Goal: Communication & Community: Share content

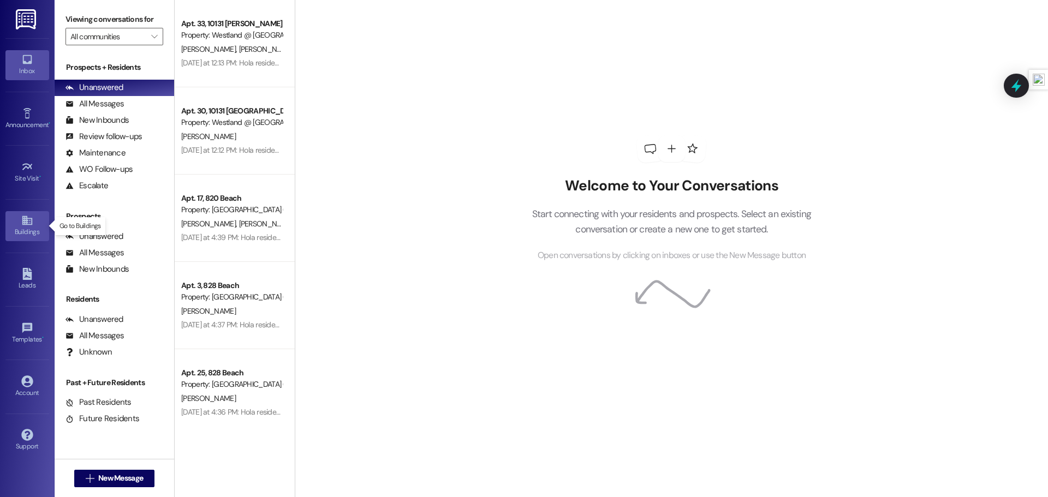
click at [21, 218] on icon at bounding box center [27, 221] width 12 height 12
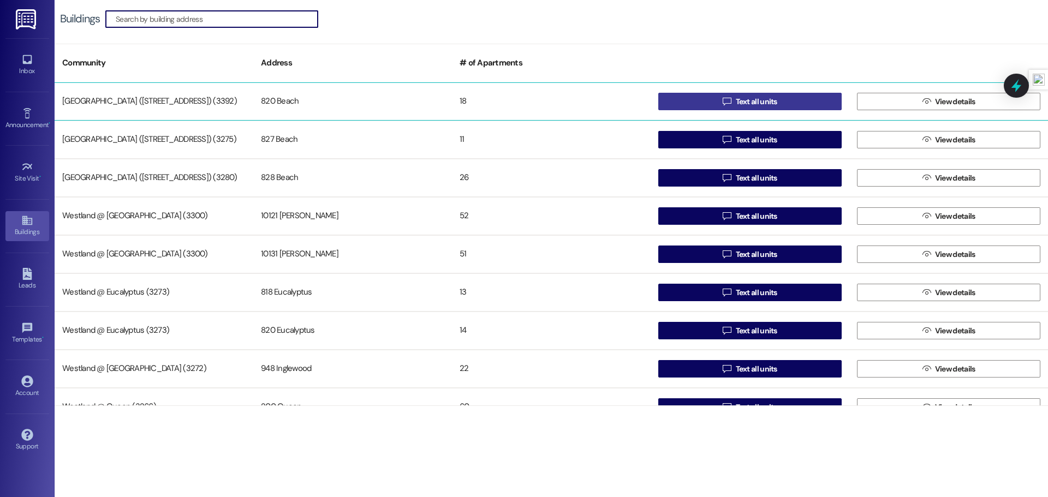
click at [680, 102] on button " Text all units" at bounding box center [750, 101] width 183 height 17
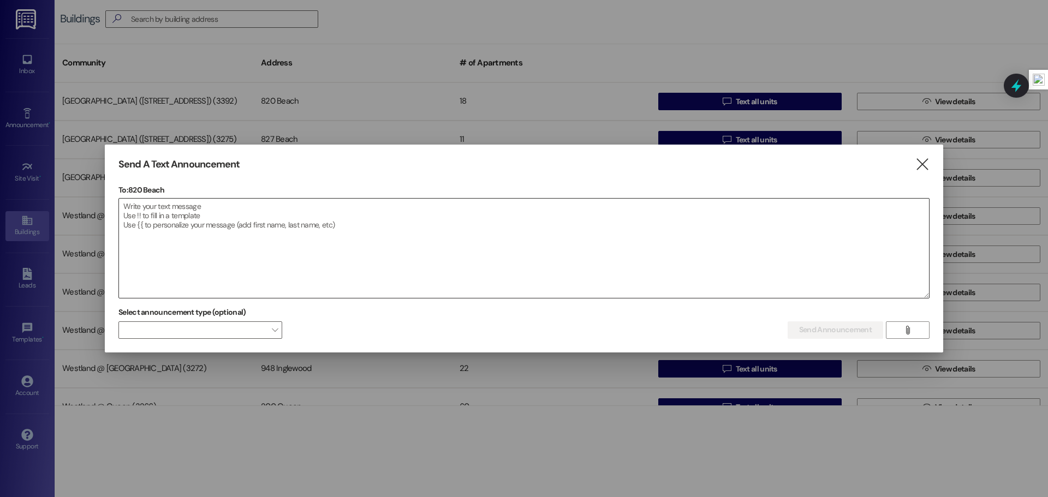
click at [339, 208] on textarea at bounding box center [524, 248] width 810 height 99
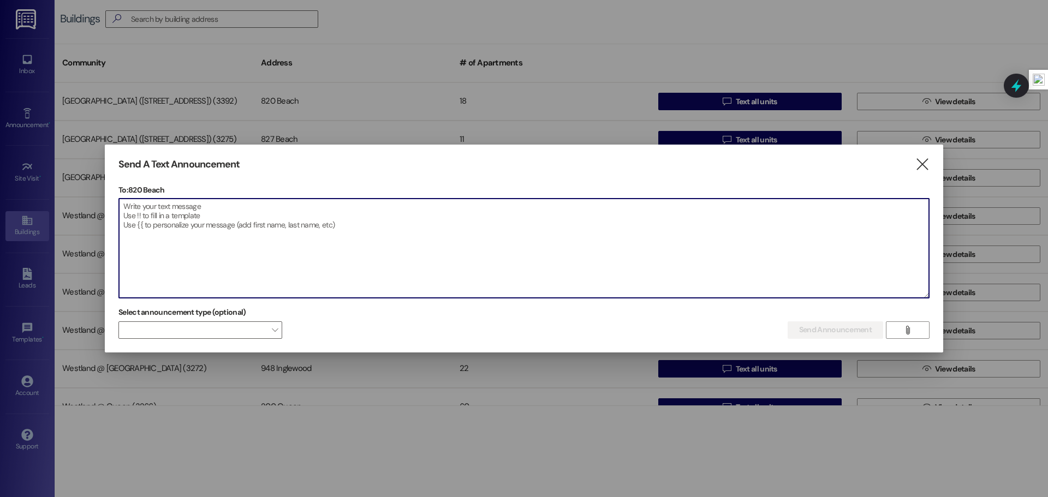
paste textarea "Hello Residents, My name is [PERSON_NAME], and I will be temporarily assisting …"
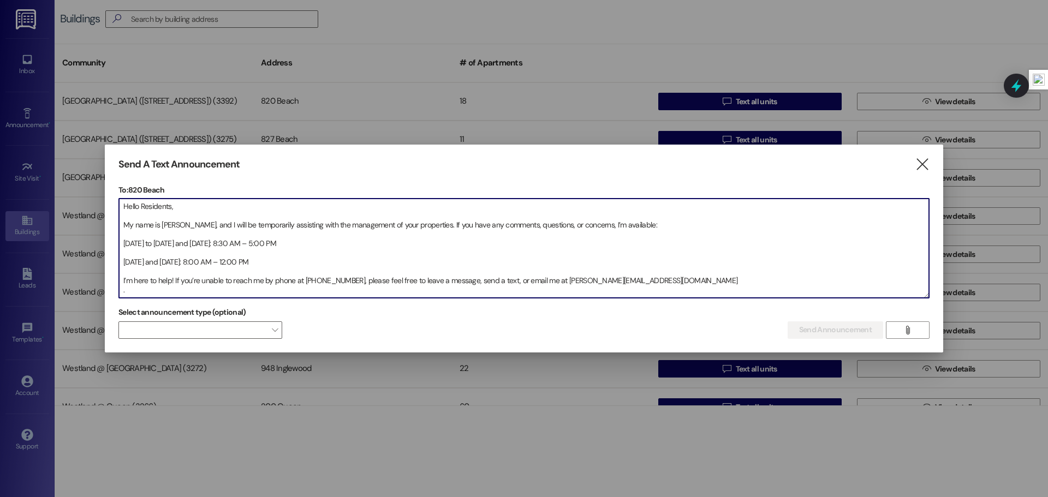
scroll to position [15, 0]
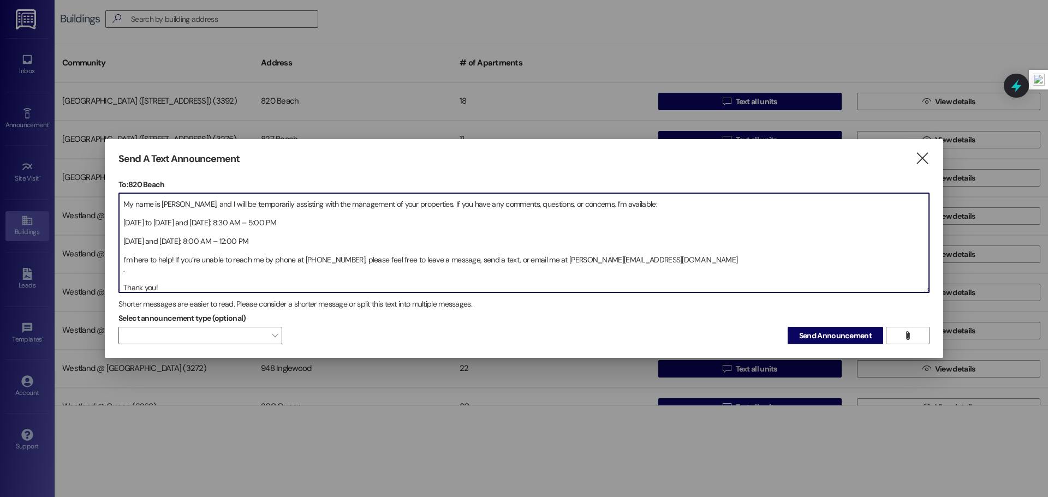
click at [120, 223] on textarea "Hello Residents, My name is [PERSON_NAME], and I will be temporarily assisting …" at bounding box center [524, 242] width 810 height 99
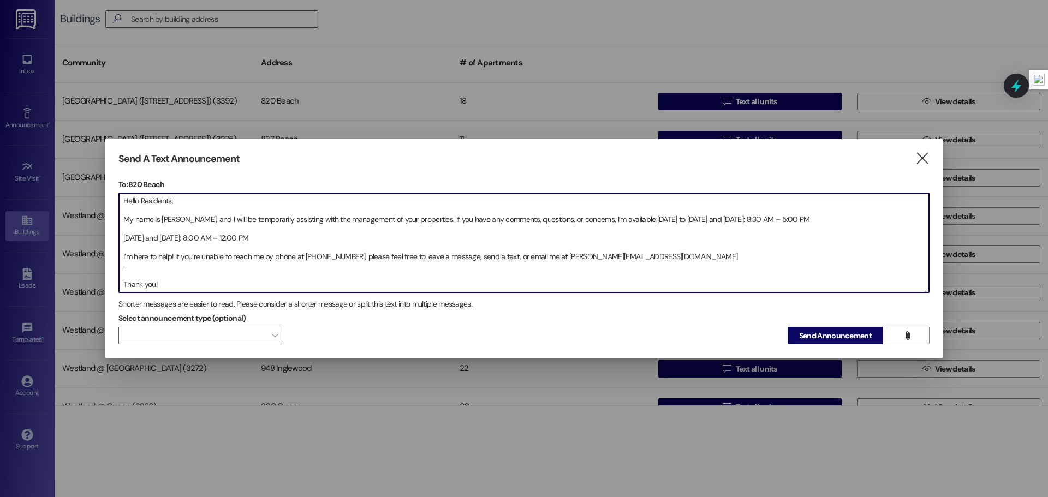
scroll to position [0, 0]
click at [122, 234] on textarea "Hello Residents, My name is [PERSON_NAME], and I will be temporarily assisting …" at bounding box center [524, 242] width 810 height 99
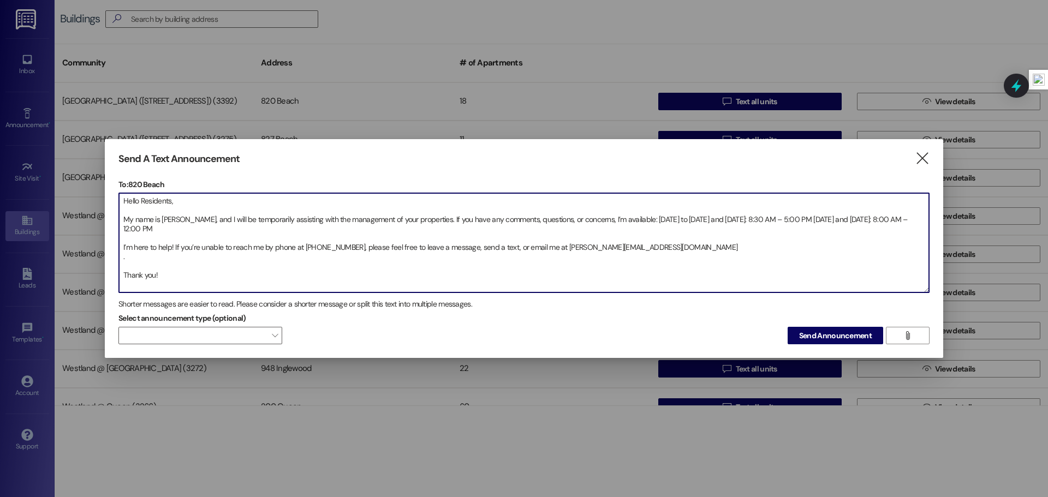
click at [121, 245] on textarea "Hello Residents, My name is [PERSON_NAME], and I will be temporarily assisting …" at bounding box center [524, 242] width 810 height 99
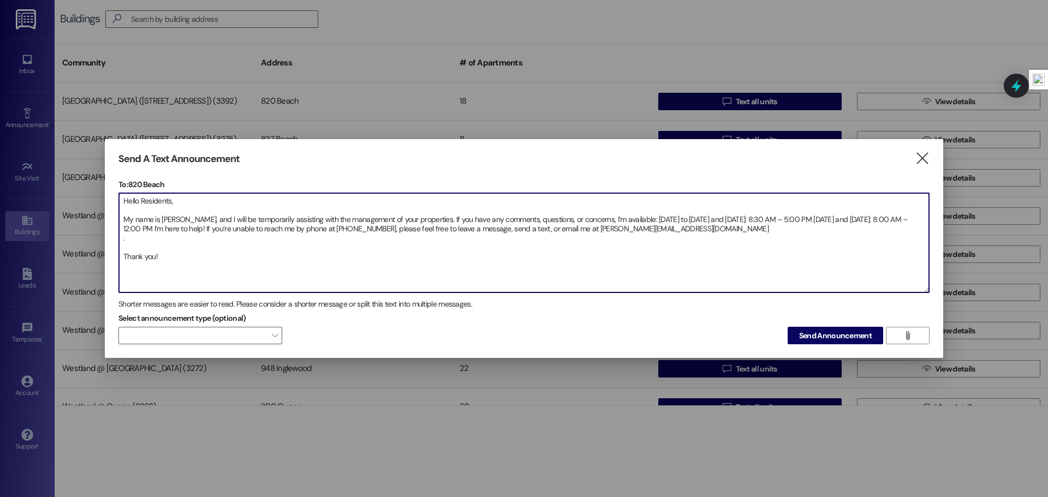
click at [119, 254] on textarea "Hello Residents, My name is [PERSON_NAME], and I will be temporarily assisting …" at bounding box center [524, 242] width 810 height 99
type textarea "Hello Residents, My name is [PERSON_NAME], and I will be temporarily assisting …"
click at [821, 340] on span "Send Announcement" at bounding box center [835, 335] width 73 height 11
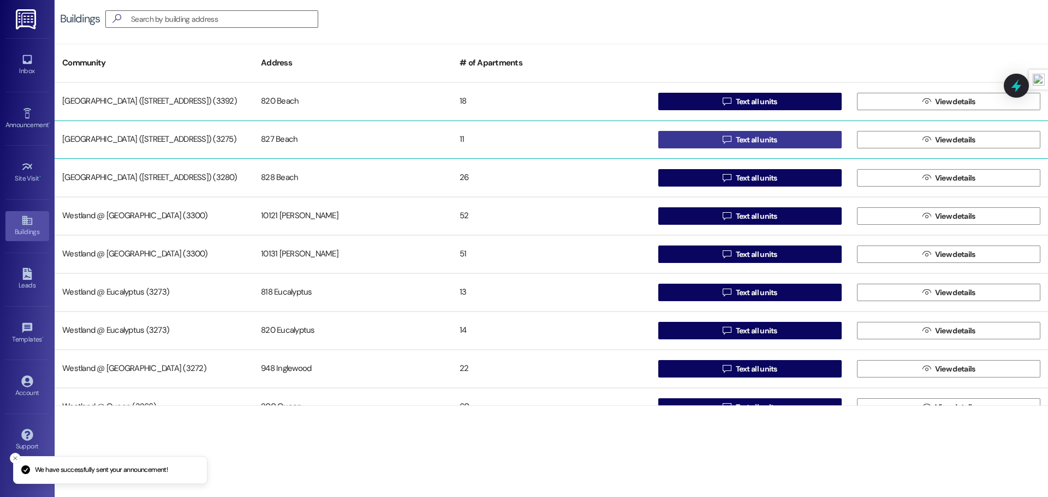
click at [792, 143] on button " Text all units" at bounding box center [750, 139] width 183 height 17
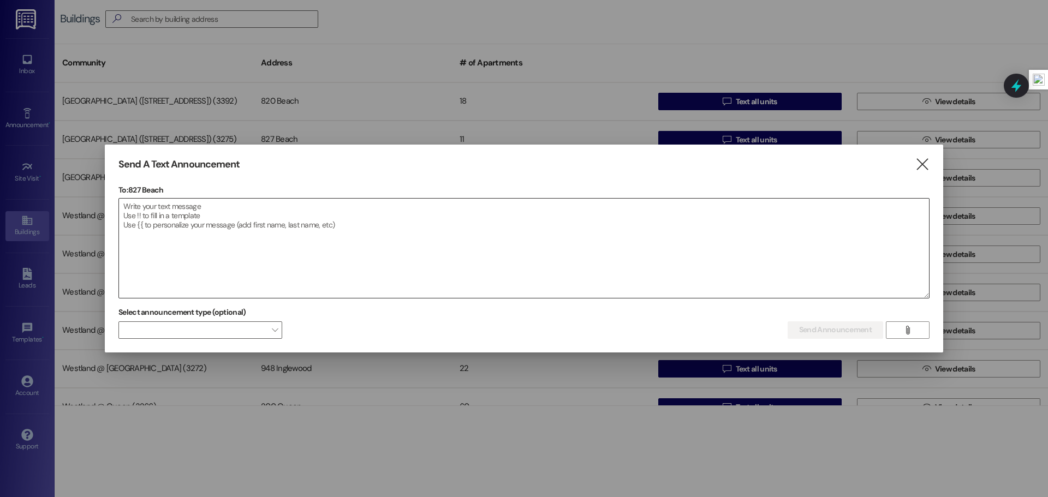
click at [295, 215] on textarea at bounding box center [524, 248] width 810 height 99
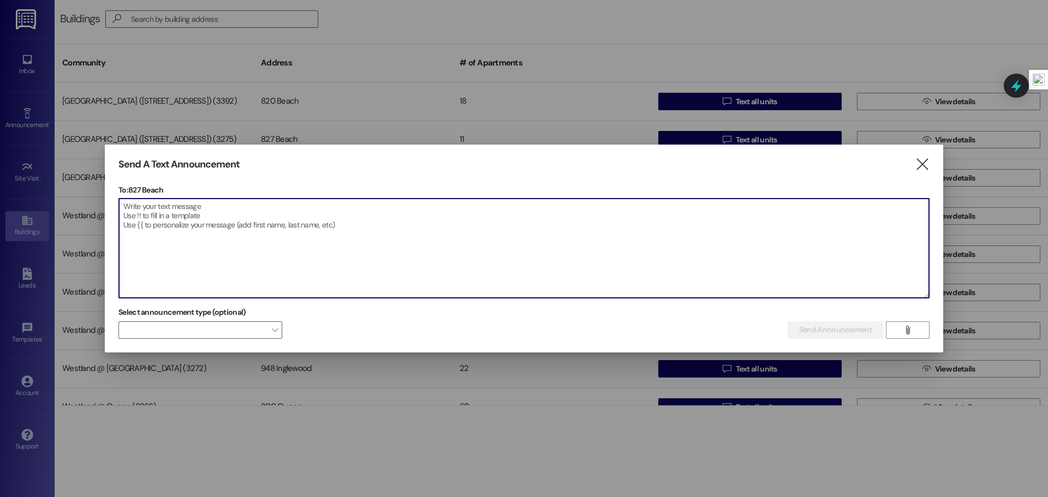
paste textarea "Hello Residents, My name is [PERSON_NAME], and I will be temporarily assisting …"
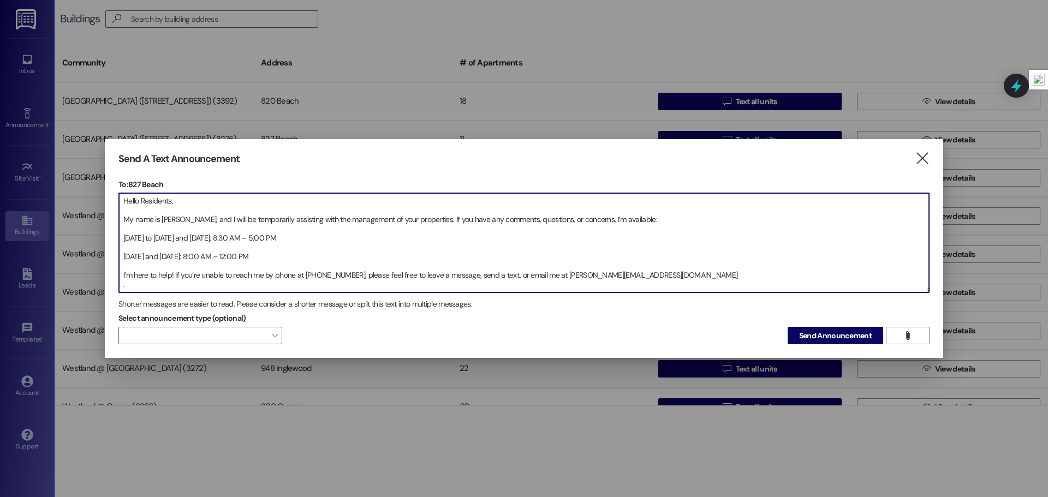
click at [121, 218] on textarea "Hello Residents, My name is [PERSON_NAME], and I will be temporarily assisting …" at bounding box center [524, 242] width 810 height 99
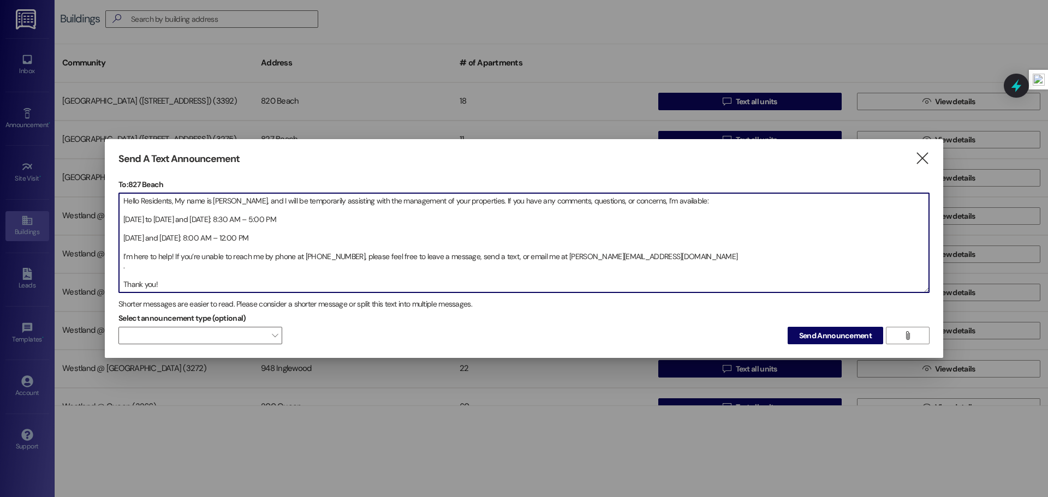
click at [125, 218] on textarea "Hello Residents, My name is [PERSON_NAME], and I will be temporarily assisting …" at bounding box center [524, 242] width 810 height 99
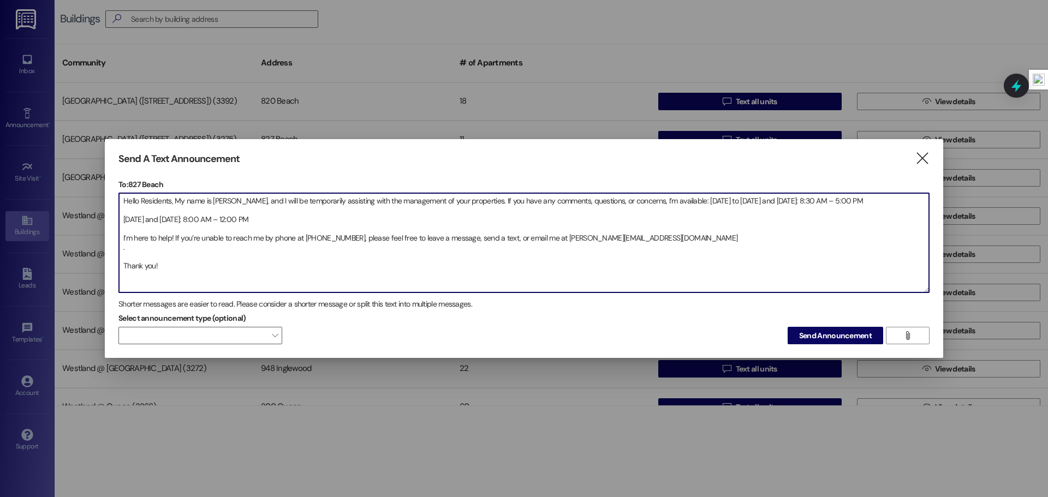
click at [122, 217] on textarea "Hello Residents, My name is [PERSON_NAME], and I will be temporarily assisting …" at bounding box center [524, 242] width 810 height 99
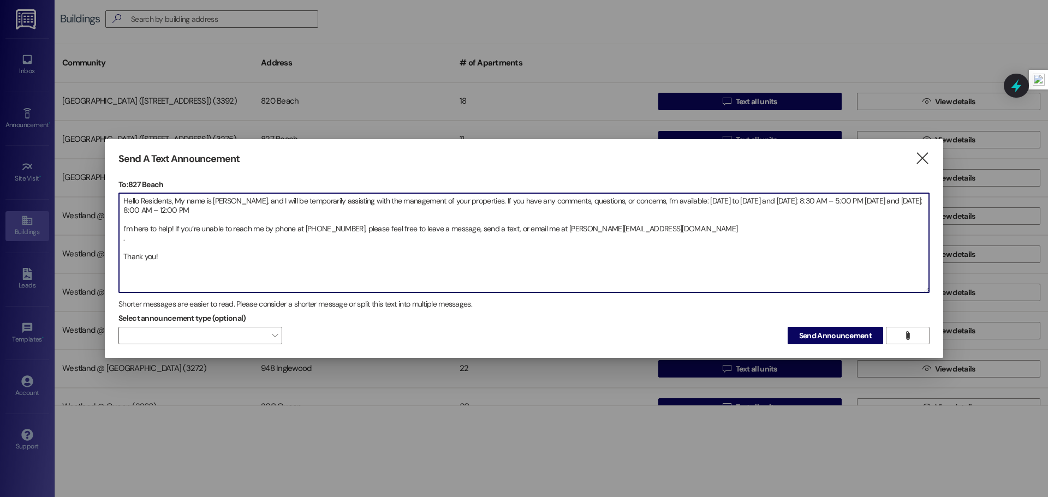
click at [123, 225] on textarea "Hello Residents, My name is [PERSON_NAME], and I will be temporarily assisting …" at bounding box center [524, 242] width 810 height 99
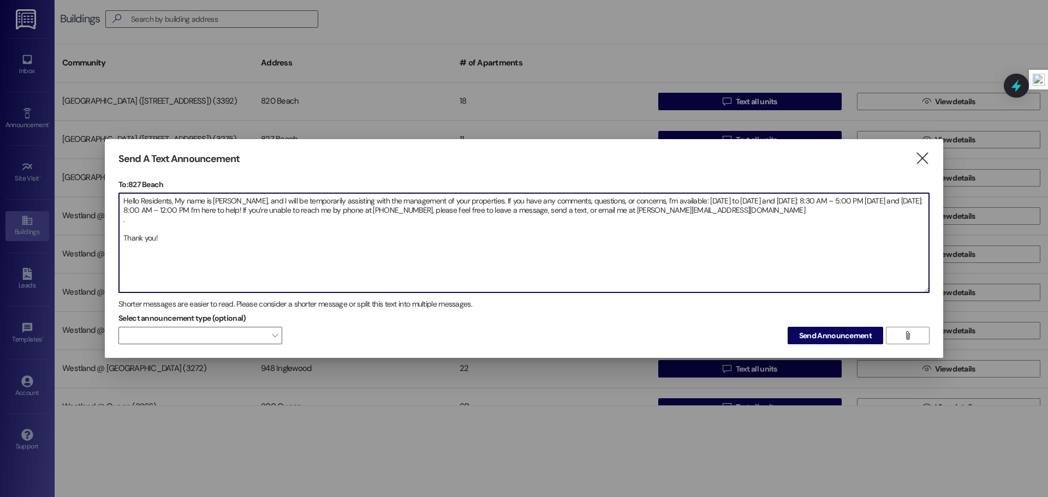
drag, startPoint x: 121, startPoint y: 236, endPoint x: 137, endPoint y: 237, distance: 15.8
click at [123, 236] on textarea "Hello Residents, My name is [PERSON_NAME], and I will be temporarily assisting …" at bounding box center [524, 242] width 810 height 99
type textarea "Hello Residents, My name is [PERSON_NAME], and I will be temporarily assisting …"
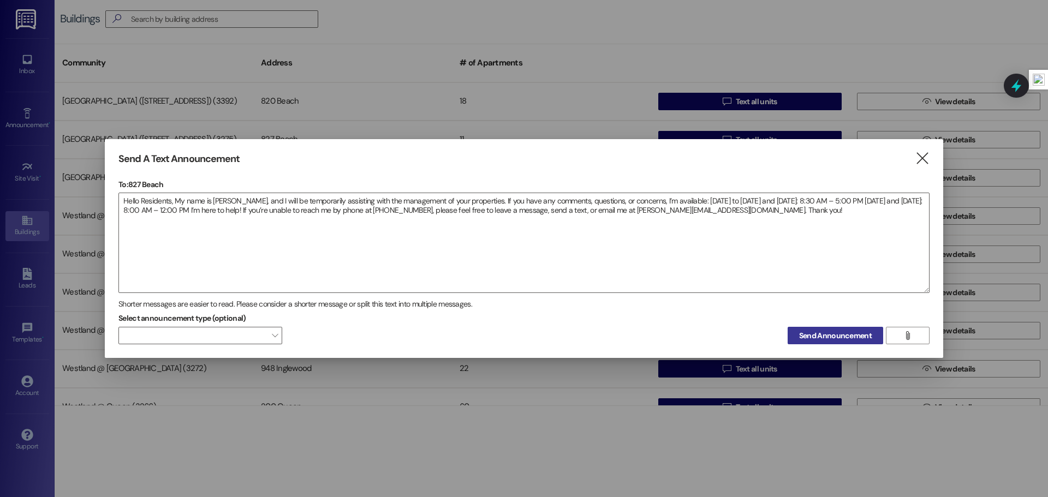
click at [826, 334] on span "Send Announcement" at bounding box center [835, 335] width 73 height 11
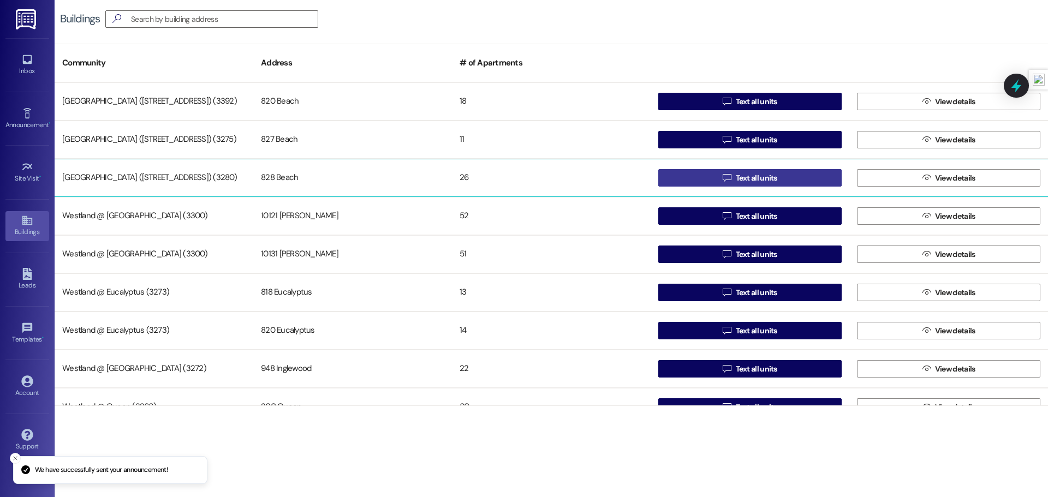
click at [737, 176] on span "Text all units" at bounding box center [757, 178] width 42 height 11
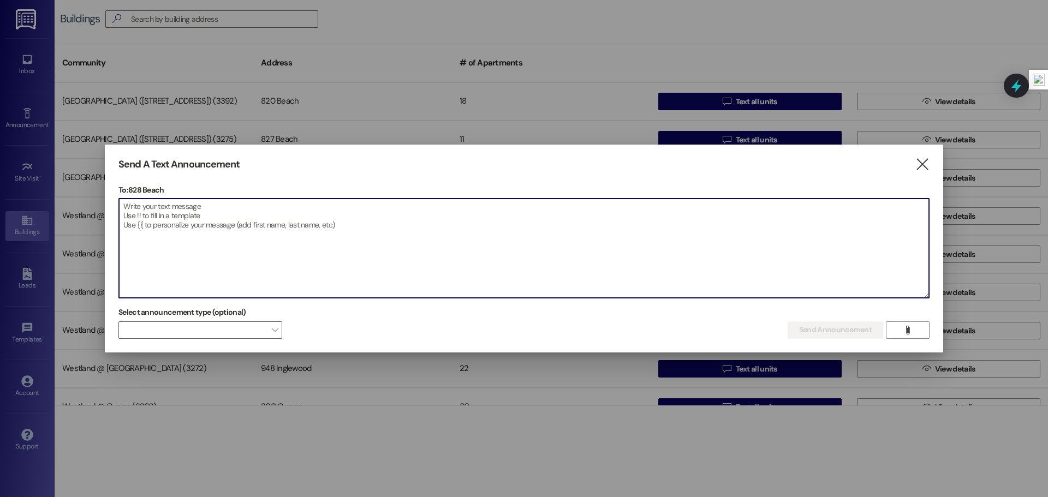
click at [220, 205] on textarea at bounding box center [524, 248] width 810 height 99
paste textarea "Hello Residents, My name is [PERSON_NAME], and I will be temporarily assisting …"
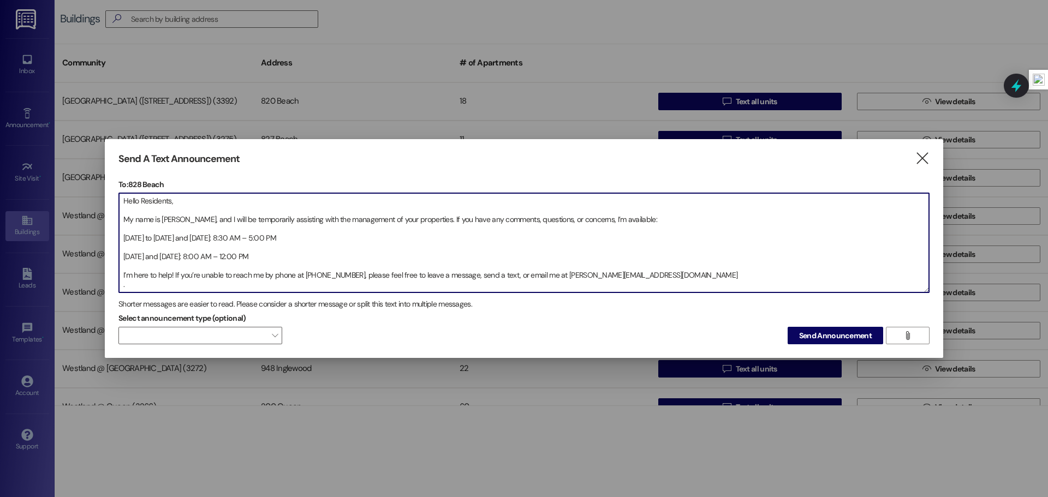
scroll to position [15, 0]
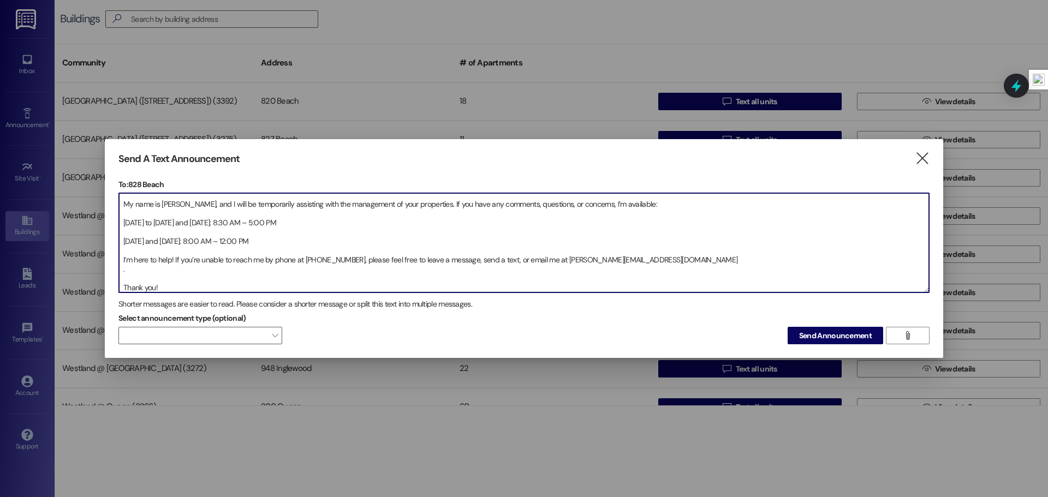
drag, startPoint x: 123, startPoint y: 222, endPoint x: 140, endPoint y: 230, distance: 19.0
click at [125, 223] on textarea "Hello Residents, My name is [PERSON_NAME], and I will be temporarily assisting …" at bounding box center [524, 242] width 810 height 99
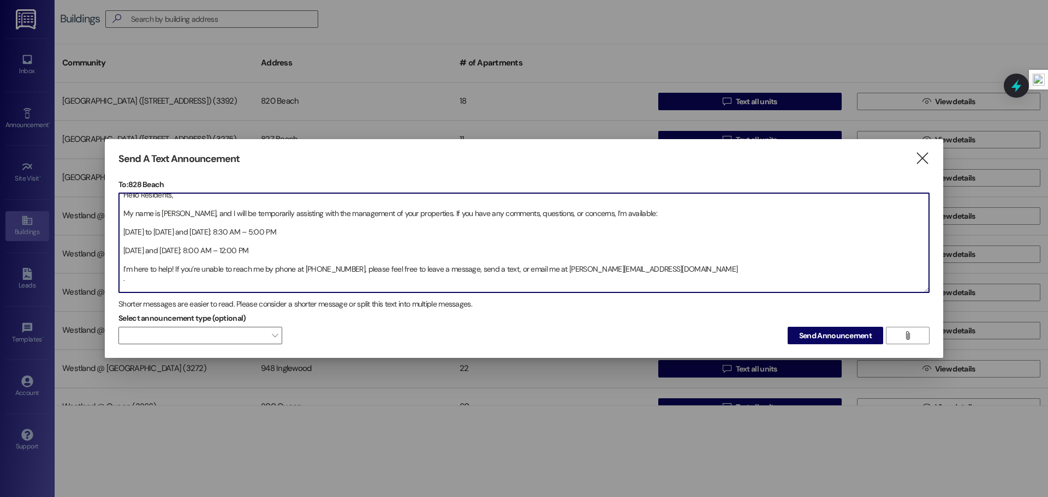
scroll to position [0, 0]
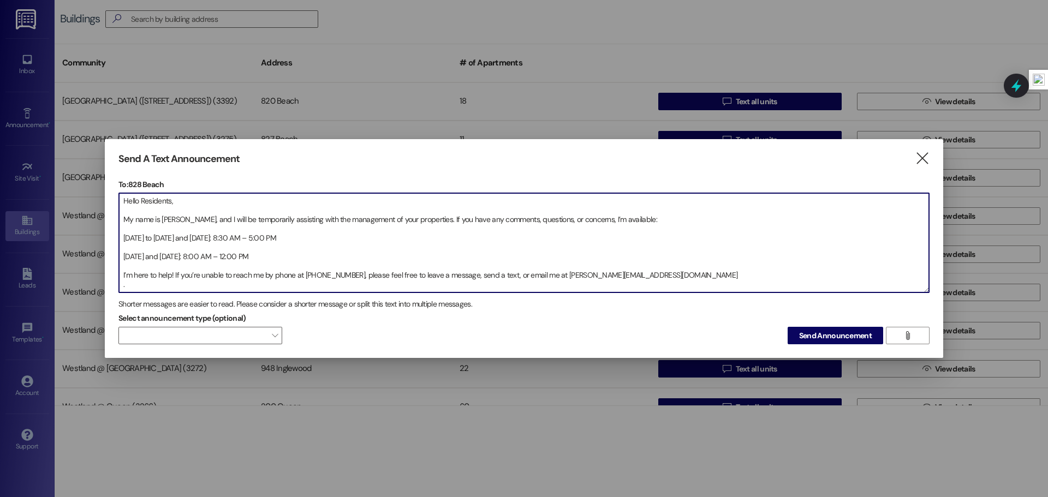
click at [126, 219] on textarea "Hello Residents, My name is [PERSON_NAME], and I will be temporarily assisting …" at bounding box center [524, 242] width 810 height 99
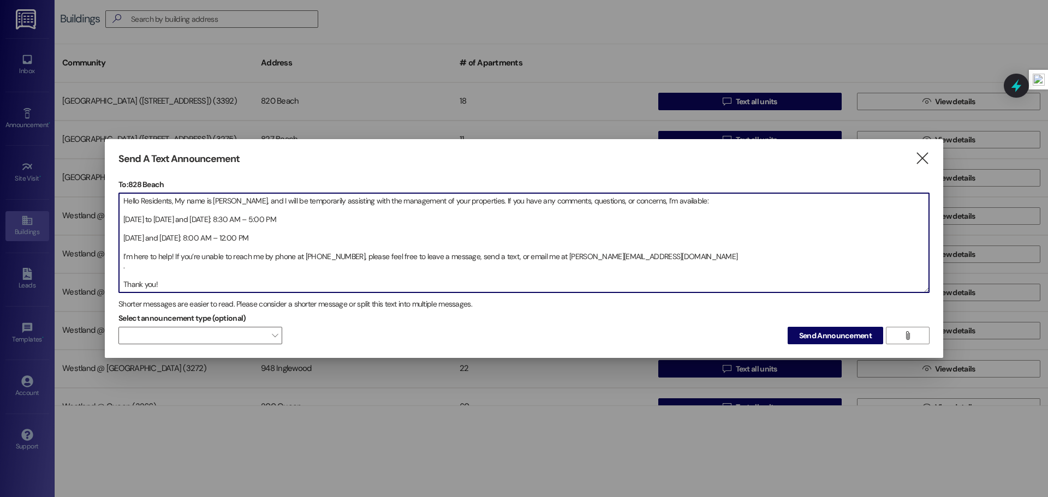
click at [122, 219] on textarea "Hello Residents, My name is [PERSON_NAME], and I will be temporarily assisting …" at bounding box center [524, 242] width 810 height 99
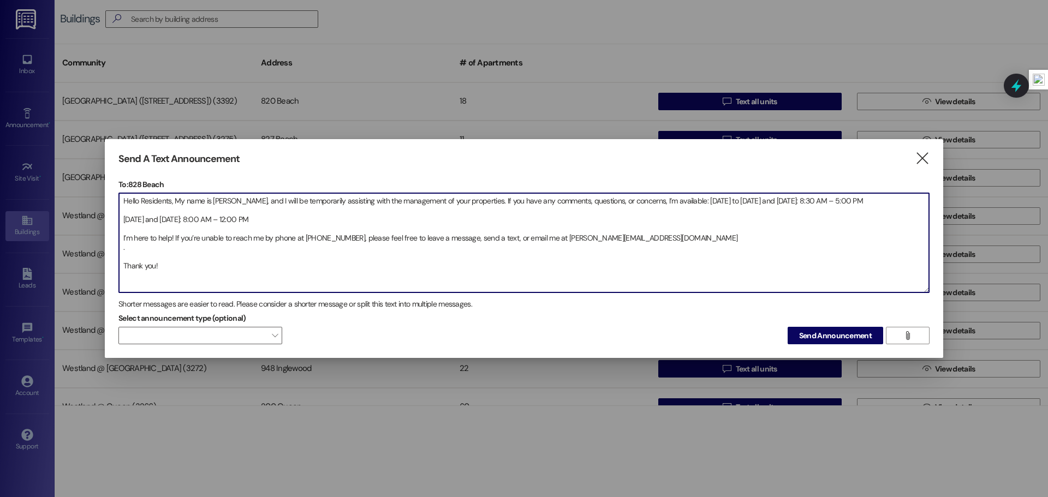
click at [123, 219] on textarea "Hello Residents, My name is [PERSON_NAME], and I will be temporarily assisting …" at bounding box center [524, 242] width 810 height 99
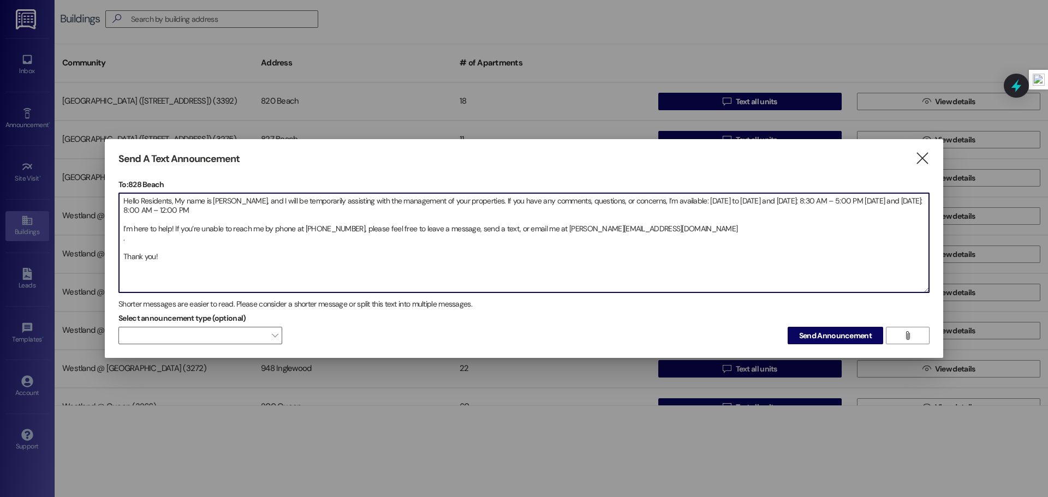
click at [122, 229] on textarea "Hello Residents, My name is [PERSON_NAME], and I will be temporarily assisting …" at bounding box center [524, 242] width 810 height 99
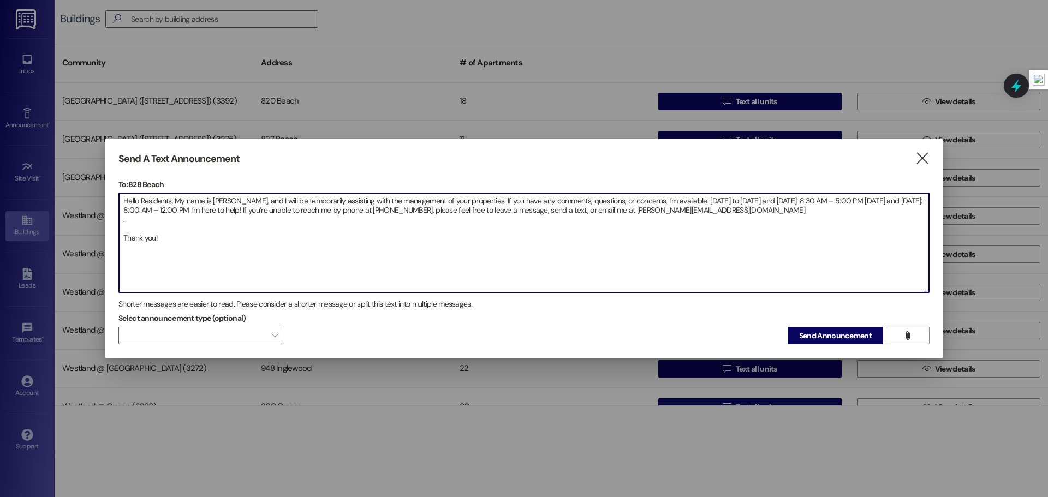
drag, startPoint x: 122, startPoint y: 240, endPoint x: 130, endPoint y: 241, distance: 8.3
click at [122, 240] on textarea "Hello Residents, My name is [PERSON_NAME], and I will be temporarily assisting …" at bounding box center [524, 242] width 810 height 99
type textarea "Hello Residents, My name is [PERSON_NAME], and I will be temporarily assisting …"
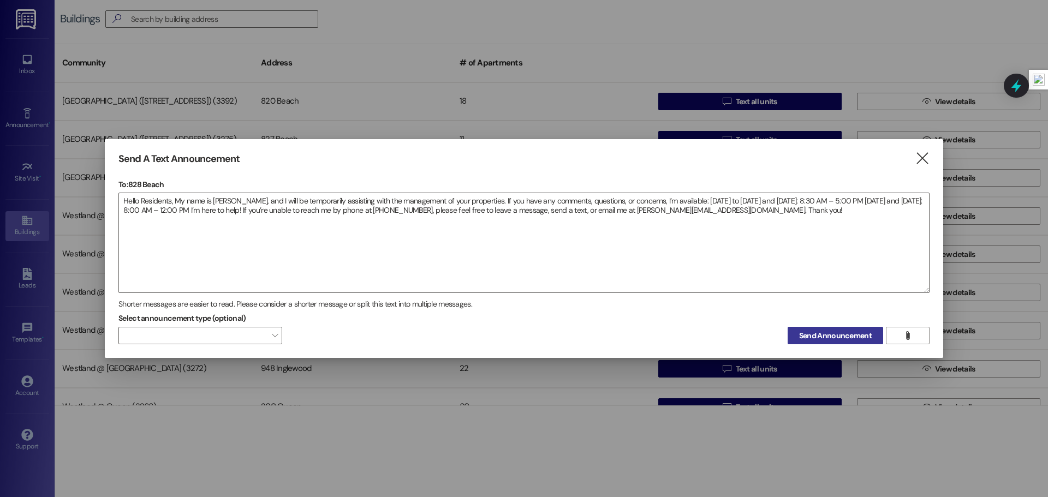
click at [832, 337] on span "Send Announcement" at bounding box center [835, 335] width 73 height 11
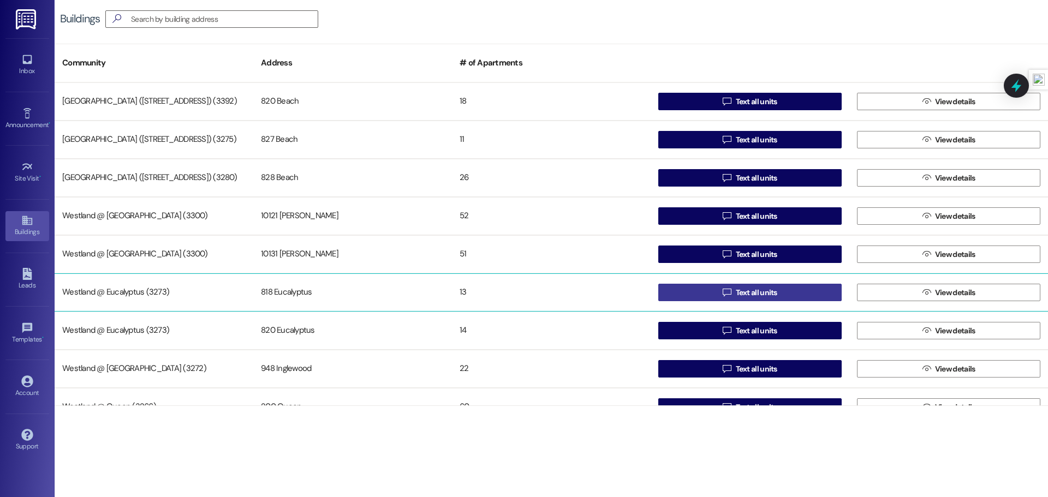
click at [723, 296] on icon "" at bounding box center [727, 292] width 8 height 9
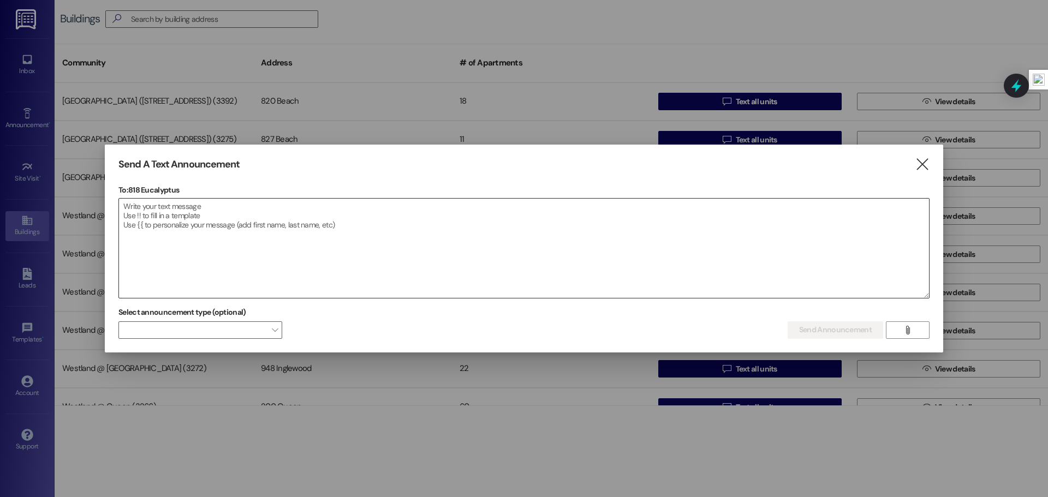
click at [232, 211] on textarea at bounding box center [524, 248] width 810 height 99
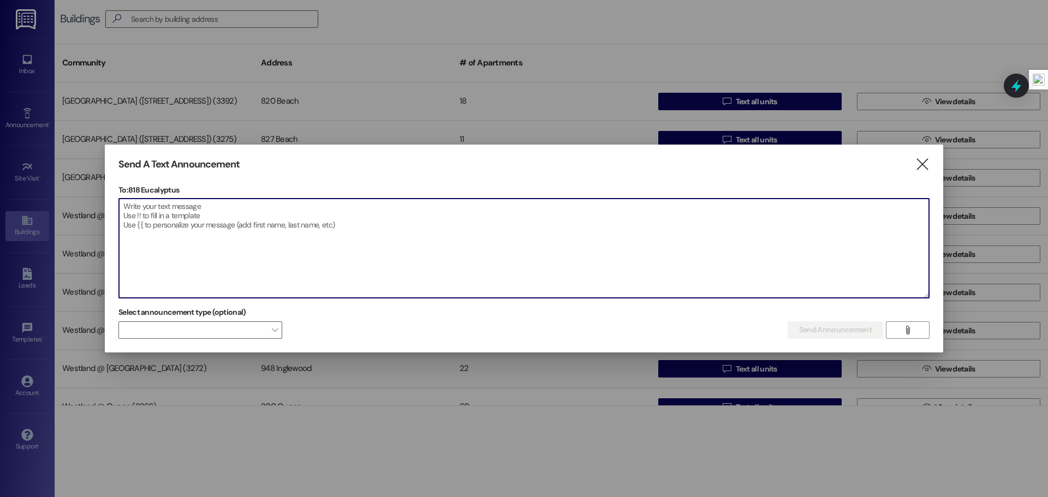
paste textarea "Hello Residents, My name is [PERSON_NAME], and I will be temporarily assisting …"
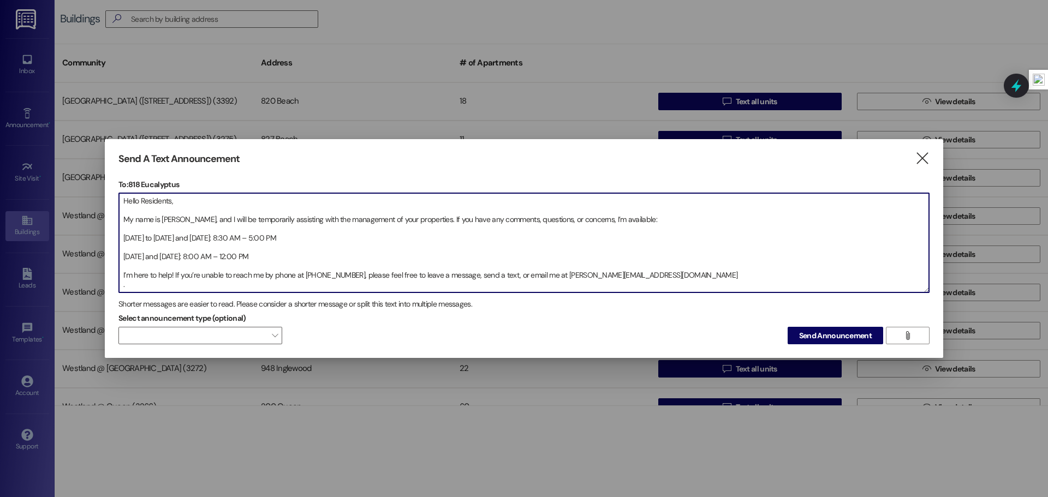
click at [123, 217] on textarea "Hello Residents, My name is [PERSON_NAME], and I will be temporarily assisting …" at bounding box center [524, 242] width 810 height 99
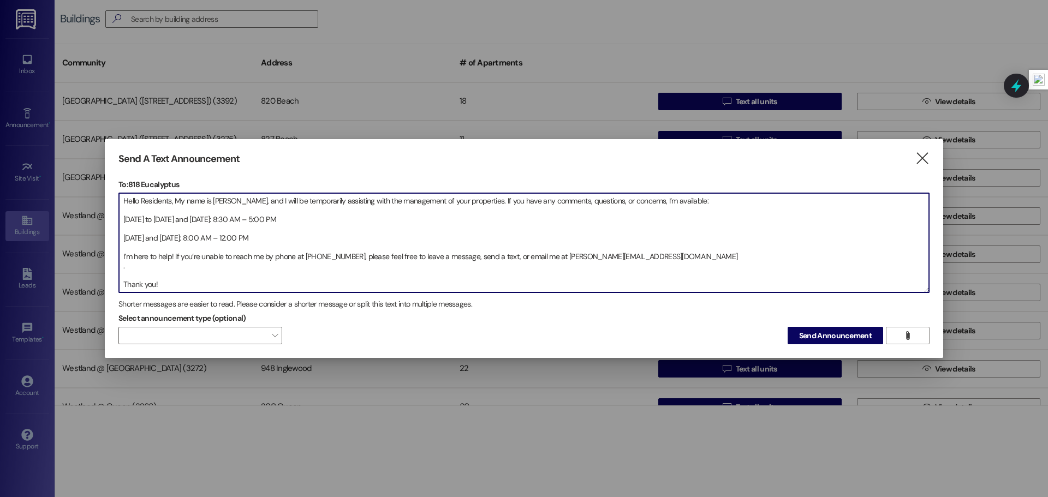
click at [124, 219] on textarea "Hello Residents, My name is [PERSON_NAME], and I will be temporarily assisting …" at bounding box center [524, 242] width 810 height 99
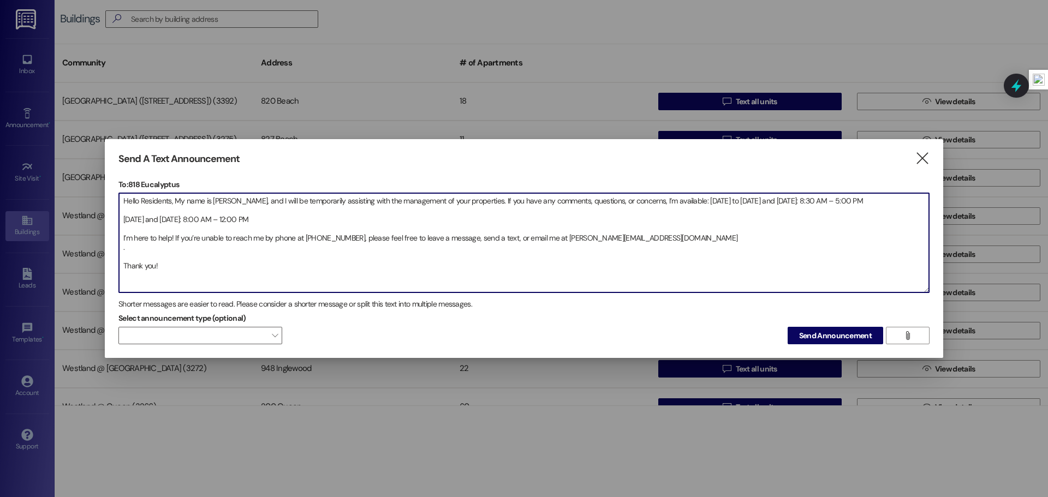
click at [123, 220] on textarea "Hello Residents, My name is [PERSON_NAME], and I will be temporarily assisting …" at bounding box center [524, 242] width 810 height 99
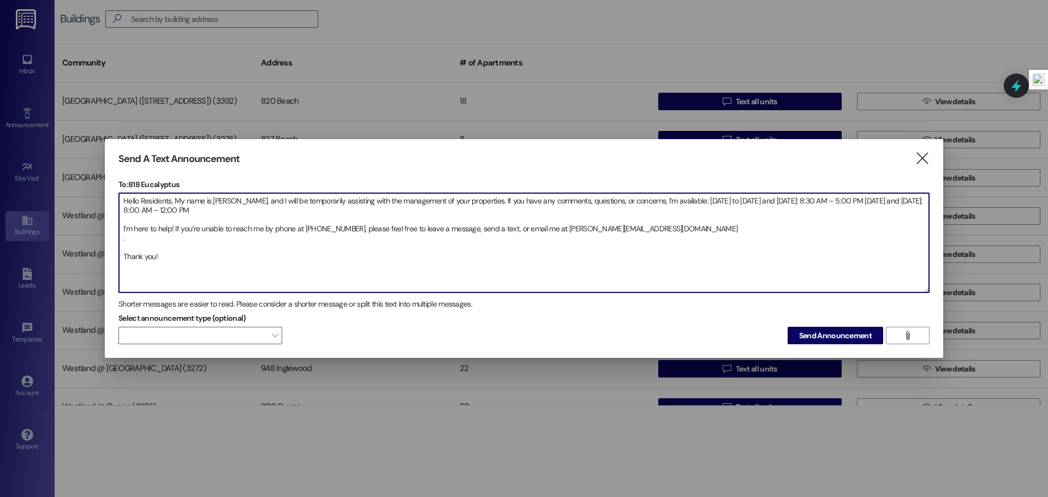
click at [122, 229] on textarea "Hello Residents, My name is [PERSON_NAME], and I will be temporarily assisting …" at bounding box center [524, 242] width 810 height 99
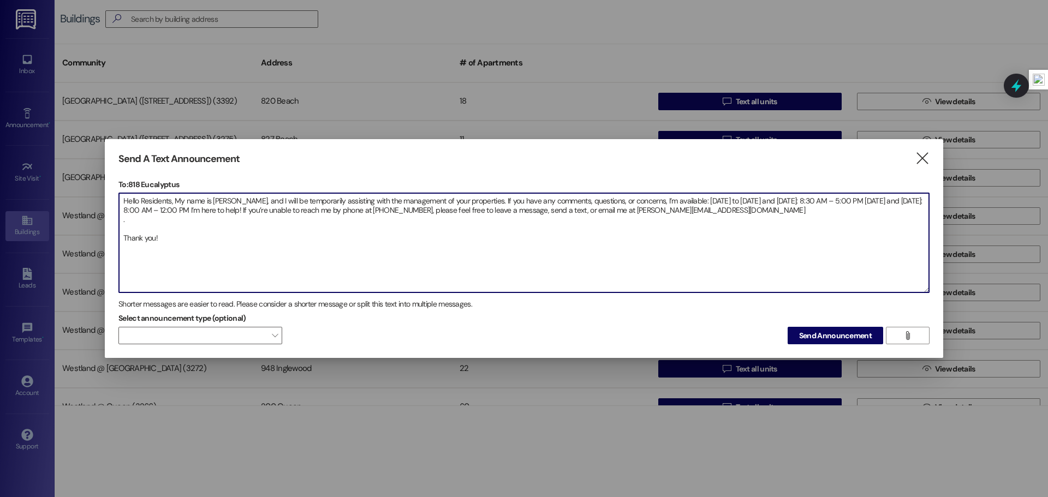
click at [122, 237] on textarea "Hello Residents, My name is [PERSON_NAME], and I will be temporarily assisting …" at bounding box center [524, 242] width 810 height 99
drag, startPoint x: 771, startPoint y: 220, endPoint x: 110, endPoint y: 202, distance: 661.0
click at [110, 202] on div "Send A Text Announcement  To: 818 Eucalyptus  Drop image file here Hello Resi…" at bounding box center [524, 249] width 839 height 220
click at [653, 270] on textarea "Hello Residents, My name is [PERSON_NAME], and I will be temporarily assisting …" at bounding box center [524, 242] width 810 height 99
click at [750, 259] on textarea "Hello Residents, My name is [PERSON_NAME], and I will be temporarily assisting …" at bounding box center [524, 242] width 810 height 99
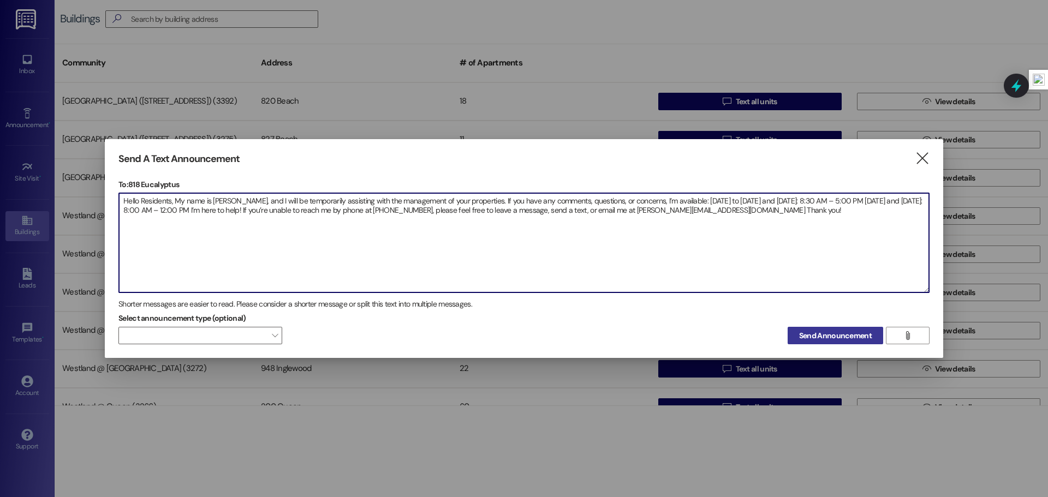
type textarea "Hello Residents, My name is [PERSON_NAME], and I will be temporarily assisting …"
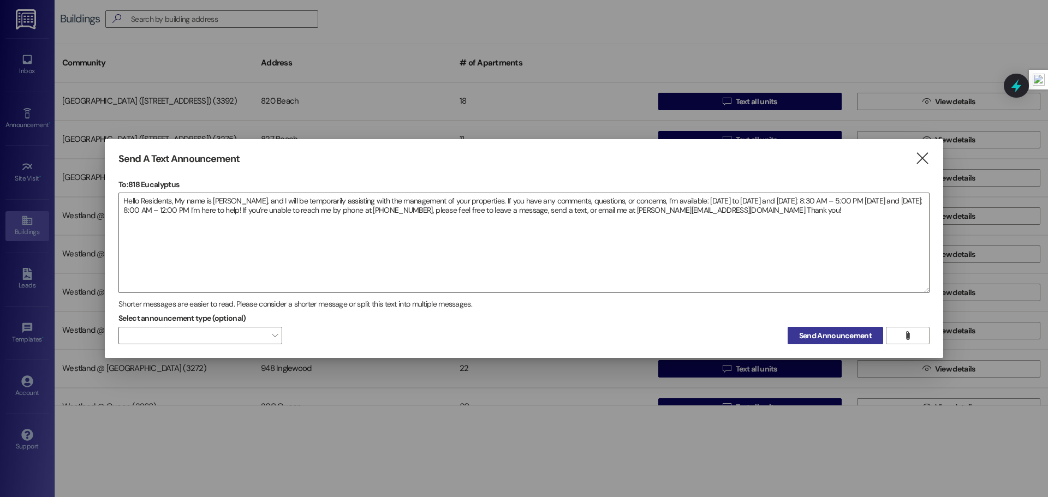
click at [821, 342] on button "Send Announcement" at bounding box center [836, 335] width 96 height 17
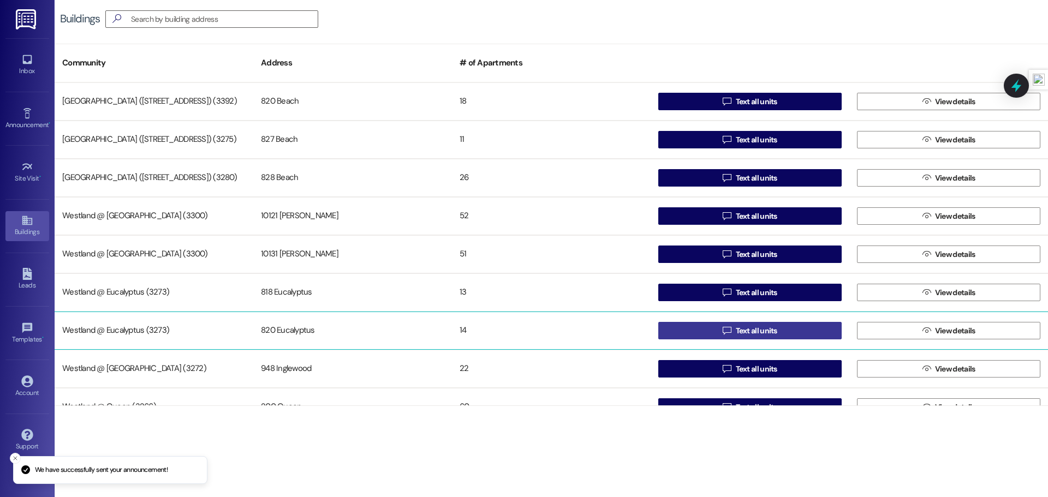
click at [701, 333] on button " Text all units" at bounding box center [750, 330] width 183 height 17
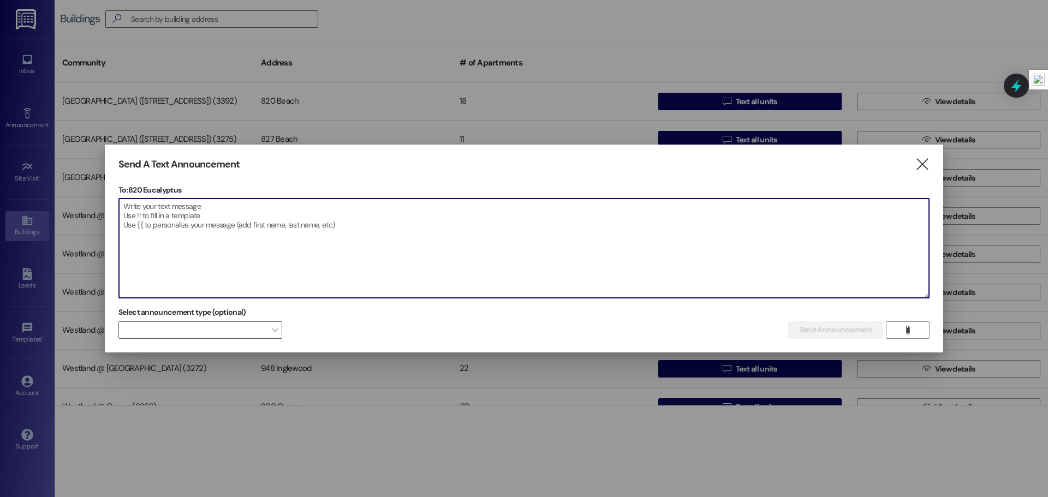
click at [283, 220] on textarea at bounding box center [524, 248] width 810 height 99
paste textarea "Hello Residents, My name is [PERSON_NAME], and I will be temporarily assisting …"
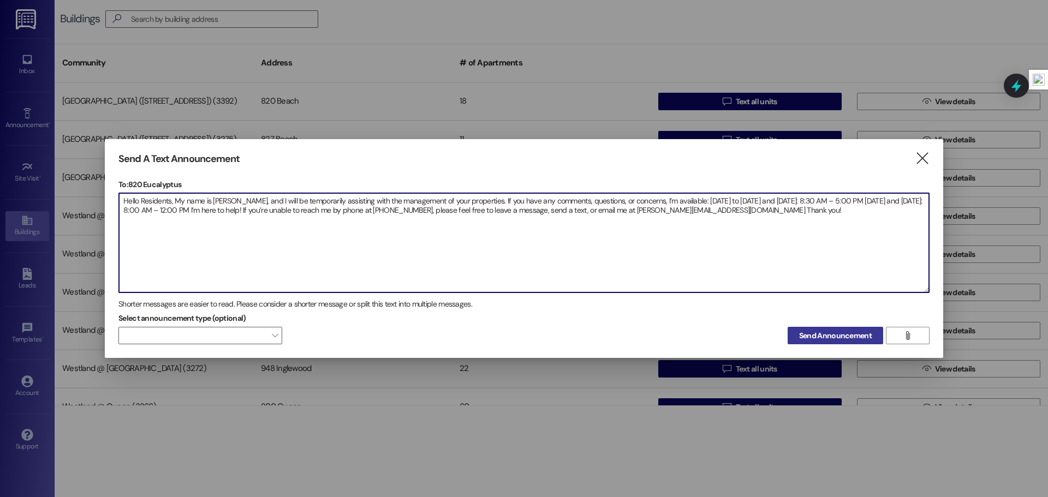
type textarea "Hello Residents, My name is [PERSON_NAME], and I will be temporarily assisting …"
click at [832, 337] on span "Send Announcement" at bounding box center [835, 335] width 73 height 11
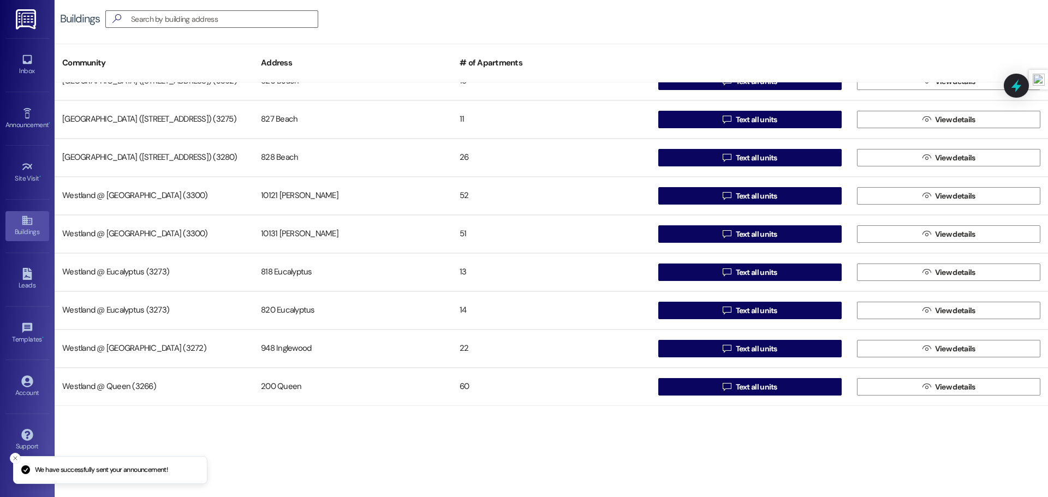
scroll to position [21, 0]
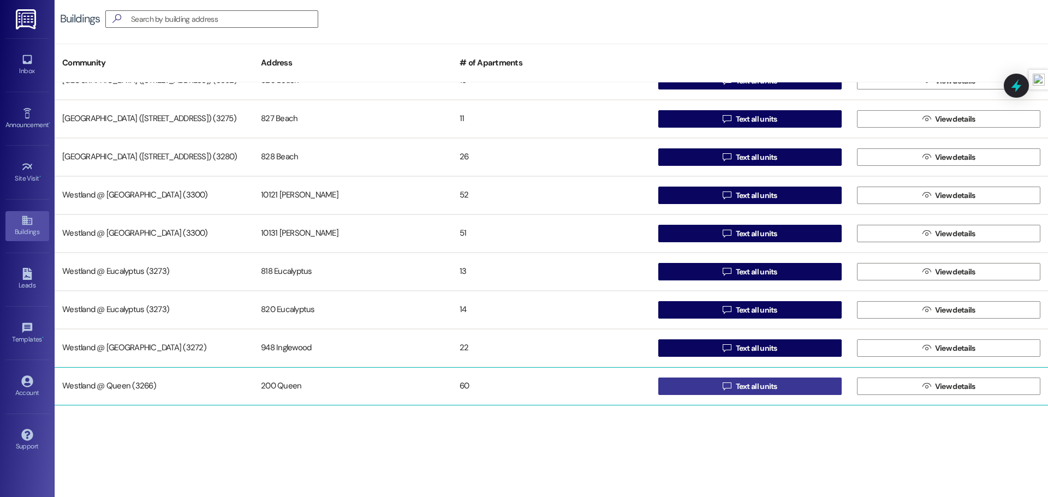
click at [762, 394] on span " Text all units" at bounding box center [750, 386] width 59 height 16
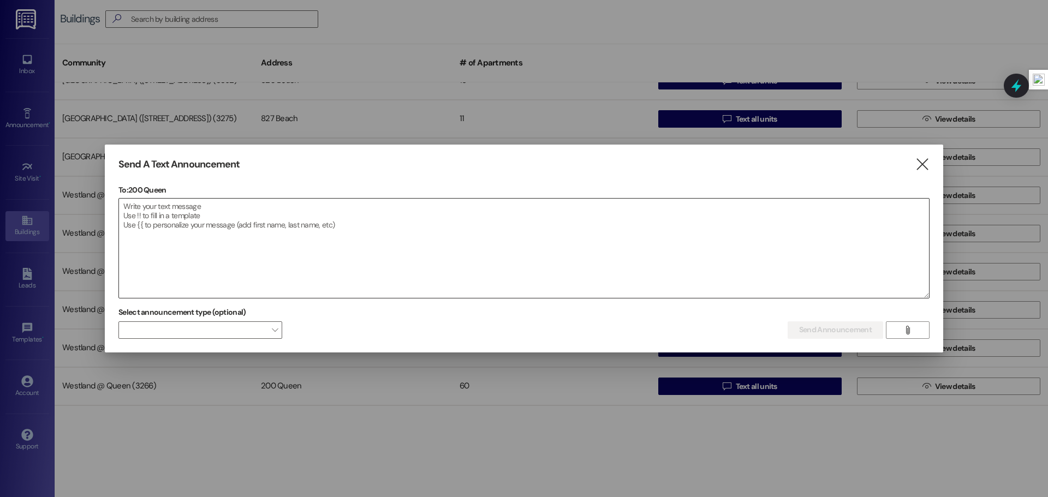
click at [316, 224] on textarea at bounding box center [524, 248] width 810 height 99
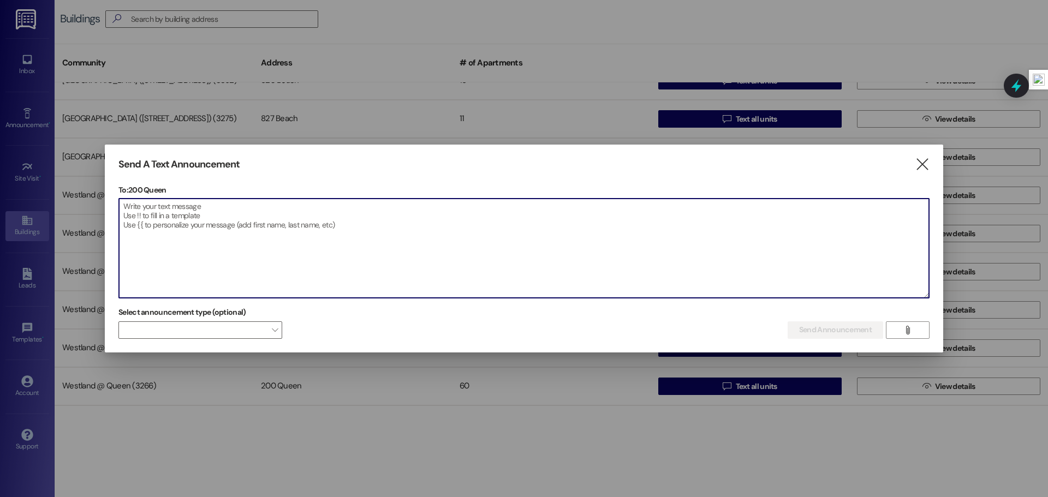
paste textarea "Hello Residents, My name is [PERSON_NAME], and I will be temporarily assisting …"
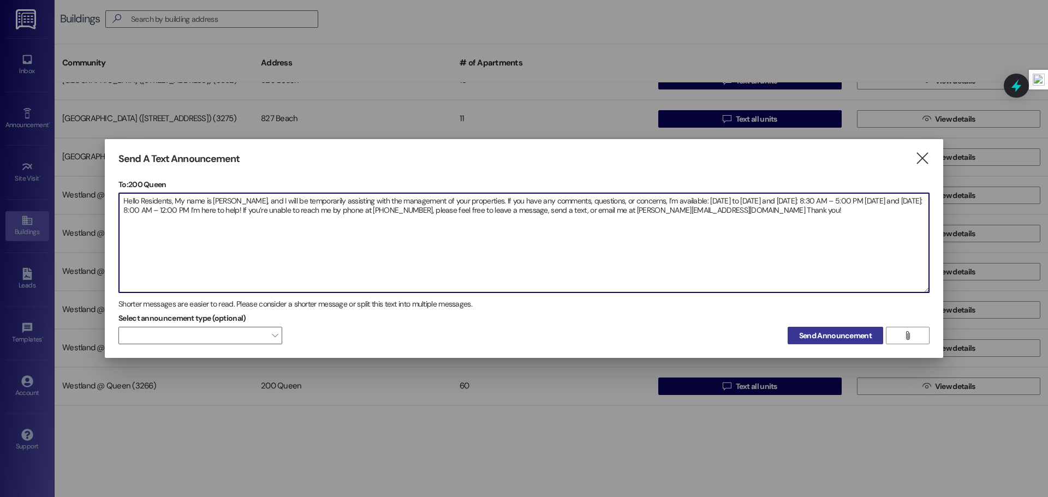
type textarea "Hello Residents, My name is [PERSON_NAME], and I will be temporarily assisting …"
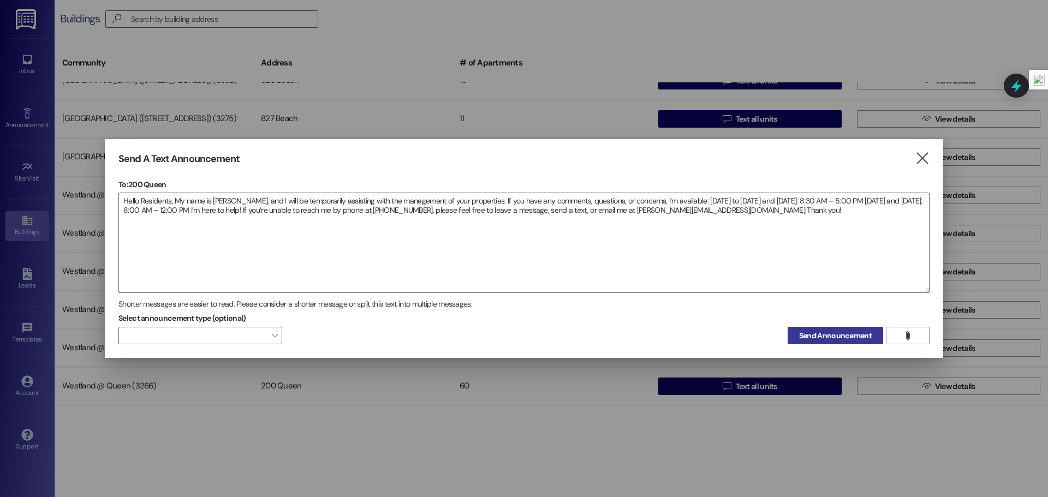
click at [803, 329] on button "Send Announcement" at bounding box center [836, 335] width 96 height 17
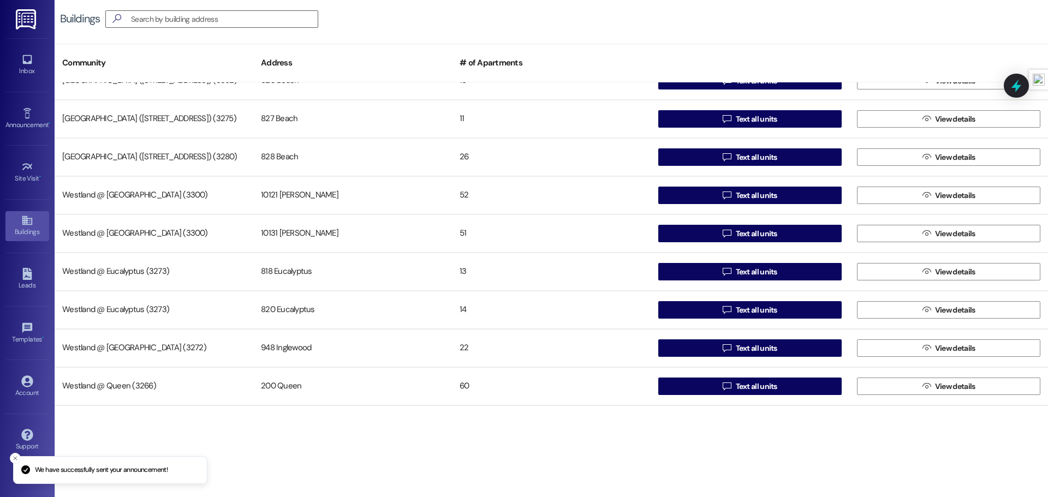
scroll to position [0, 0]
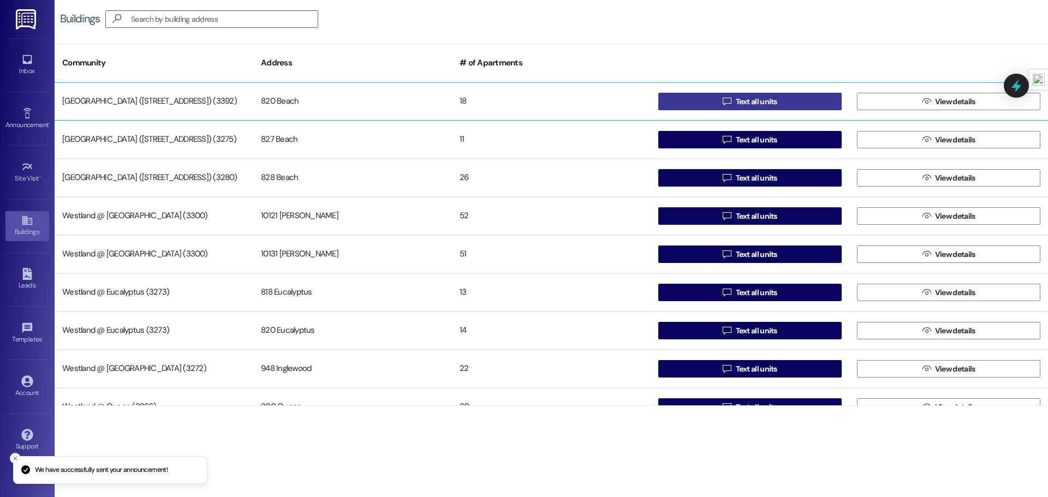
click at [720, 110] on button " Text all units" at bounding box center [750, 101] width 183 height 17
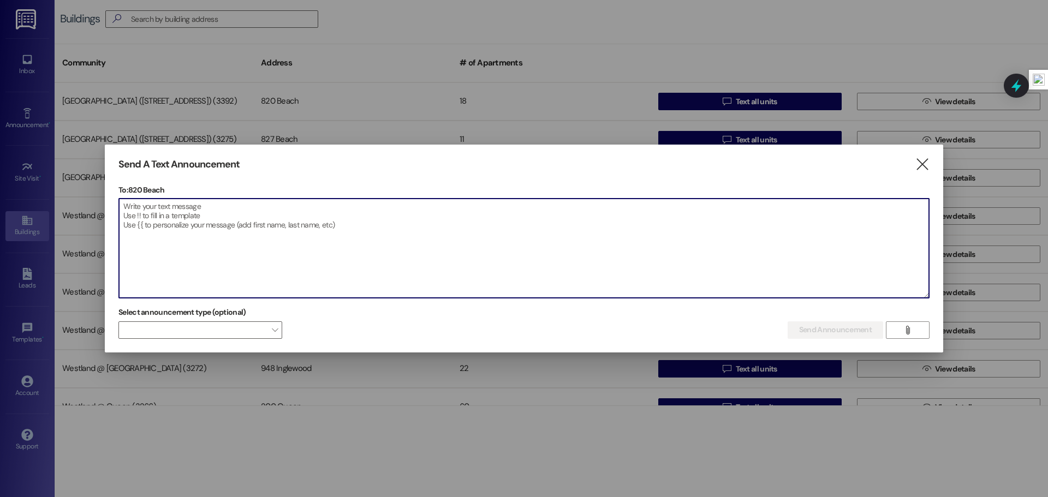
click at [262, 212] on textarea at bounding box center [524, 248] width 810 height 99
paste textarea "Hola Residentes, Mi nombre es [PERSON_NAME] y estaré ayudando temporalmente con…"
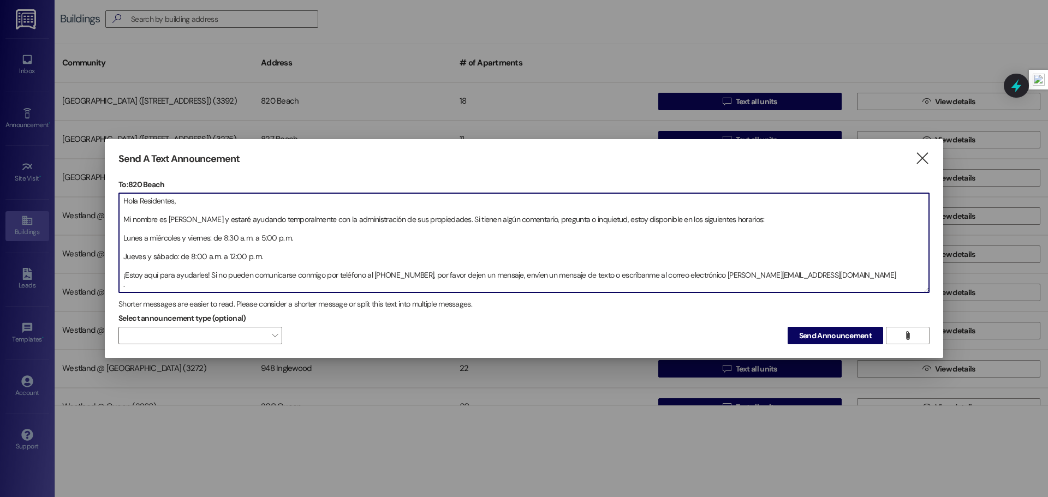
click at [119, 227] on textarea "Hola Residentes, Mi nombre es [PERSON_NAME] y estaré ayudando temporalmente con…" at bounding box center [524, 242] width 810 height 99
click at [124, 219] on textarea "Hola Residentes, Mi nombre es [PERSON_NAME] y estaré ayudando temporalmente con…" at bounding box center [524, 242] width 810 height 99
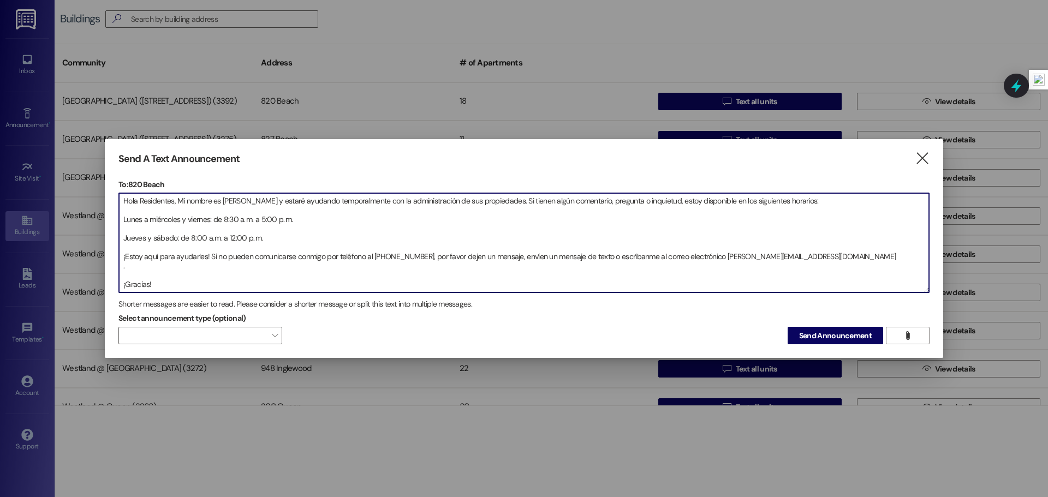
drag, startPoint x: 121, startPoint y: 224, endPoint x: 136, endPoint y: 226, distance: 14.8
click at [121, 225] on textarea "Hola Residentes, Mi nombre es [PERSON_NAME] y estaré ayudando temporalmente con…" at bounding box center [524, 242] width 810 height 99
click at [122, 216] on textarea "Hola Residentes, Mi nombre es [PERSON_NAME] y estaré ayudando temporalmente con…" at bounding box center [524, 242] width 810 height 99
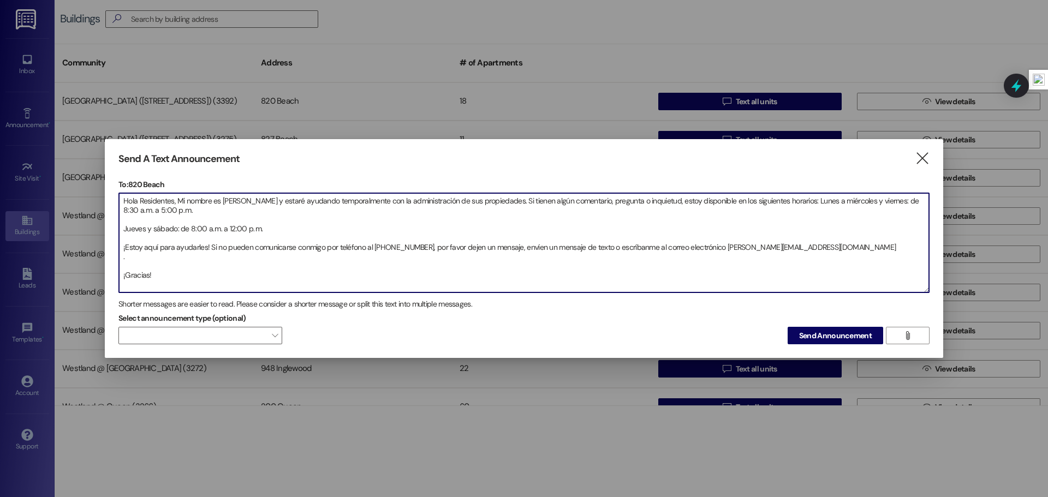
click at [123, 227] on textarea "Hola Residentes, Mi nombre es [PERSON_NAME] y estaré ayudando temporalmente con…" at bounding box center [524, 242] width 810 height 99
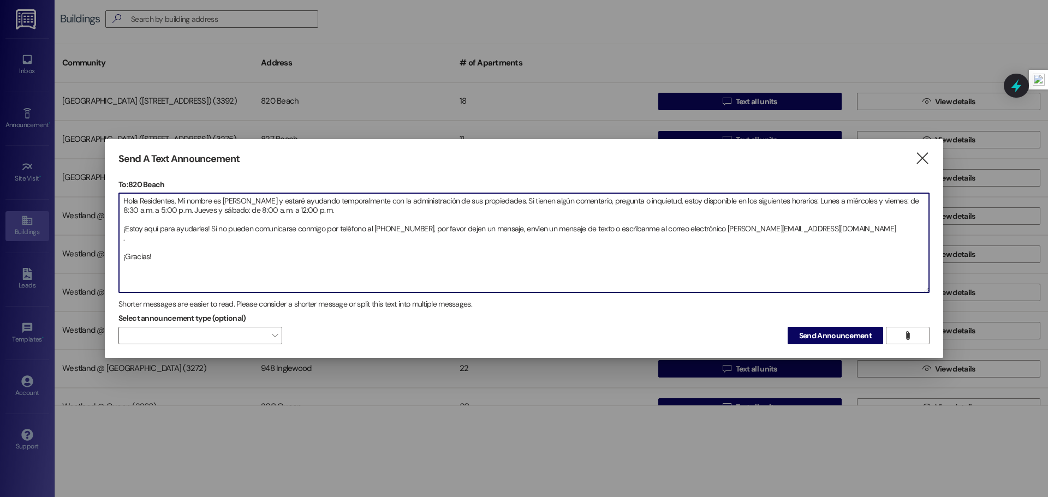
click at [120, 229] on textarea "Hola Residentes, Mi nombre es [PERSON_NAME] y estaré ayudando temporalmente con…" at bounding box center [524, 242] width 810 height 99
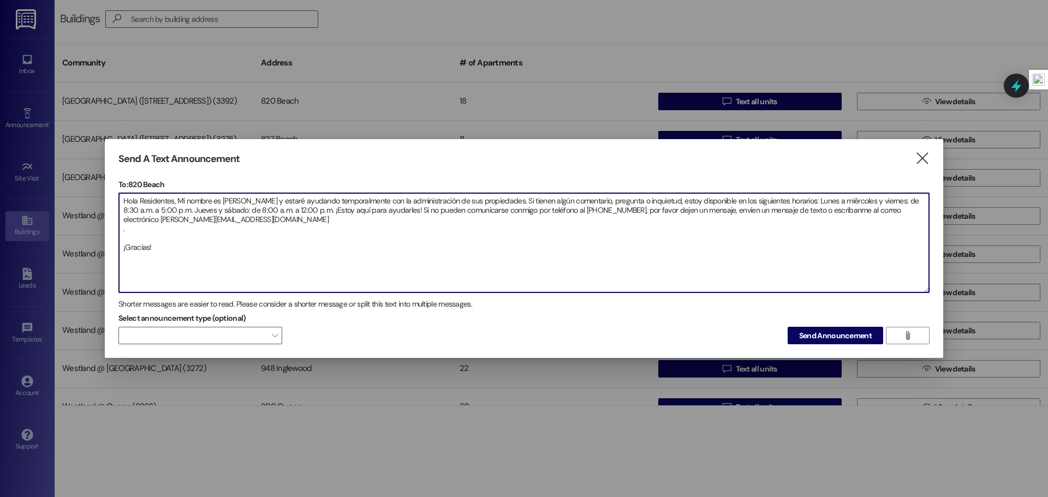
click at [121, 247] on textarea "Hola Residentes, Mi nombre es [PERSON_NAME] y estaré ayudando temporalmente con…" at bounding box center [524, 242] width 810 height 99
drag, startPoint x: 266, startPoint y: 222, endPoint x: 121, endPoint y: 194, distance: 147.9
click at [121, 194] on textarea "Hola Residentes, Mi nombre es [PERSON_NAME] y estaré ayudando temporalmente con…" at bounding box center [524, 242] width 810 height 99
type textarea "Hola Residentes, Mi nombre es [PERSON_NAME] y estaré ayudando temporalmente con…"
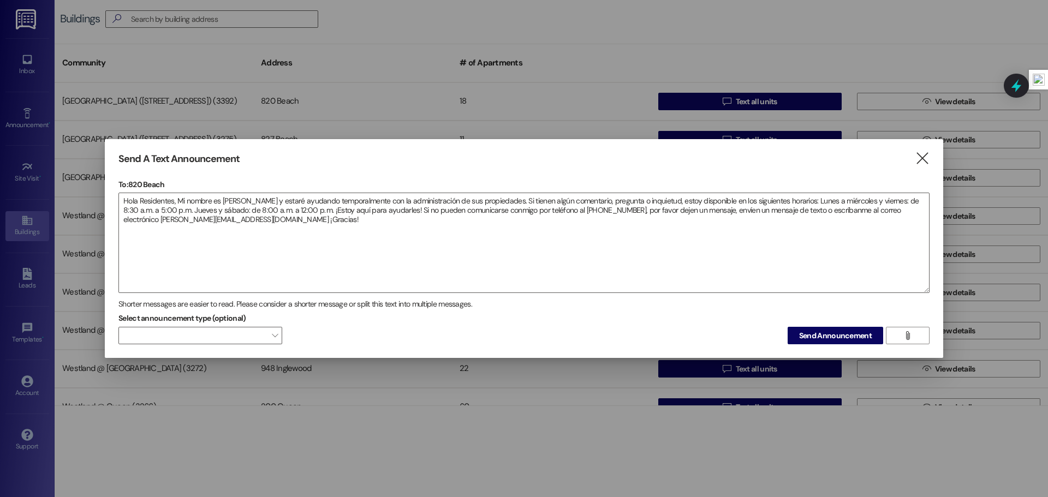
click at [511, 328] on div "Select announcement type (optional)  Send Announcement " at bounding box center [523, 327] width 811 height 34
click at [803, 339] on span "Send Announcement" at bounding box center [835, 335] width 73 height 11
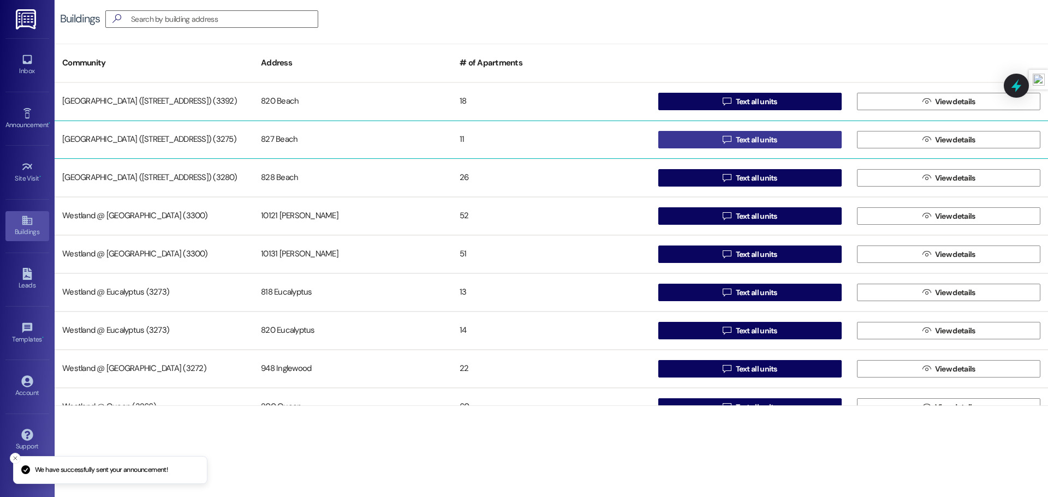
click at [680, 131] on button " Text all units" at bounding box center [750, 139] width 183 height 17
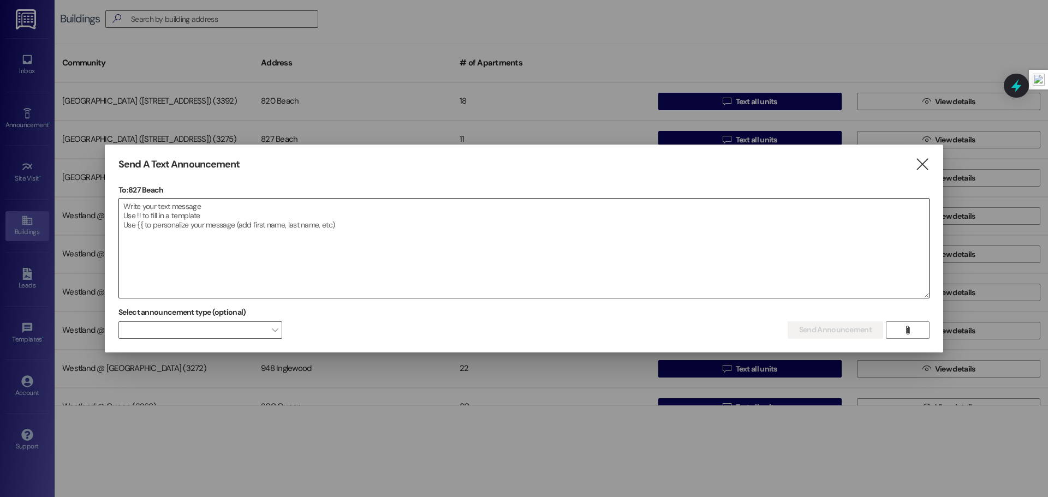
drag, startPoint x: 328, startPoint y: 194, endPoint x: 324, endPoint y: 204, distance: 10.5
click at [328, 197] on div "To: 827 Beach  Drop image file here" at bounding box center [523, 242] width 811 height 114
click at [318, 211] on textarea at bounding box center [524, 248] width 810 height 99
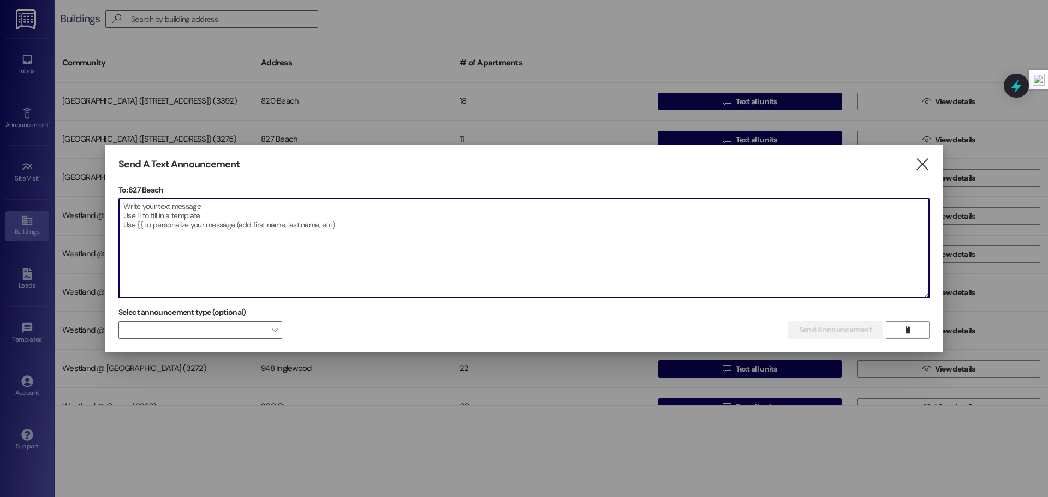
paste textarea "Hola Residentes, Mi nombre es [PERSON_NAME] y estaré ayudando temporalmente con…"
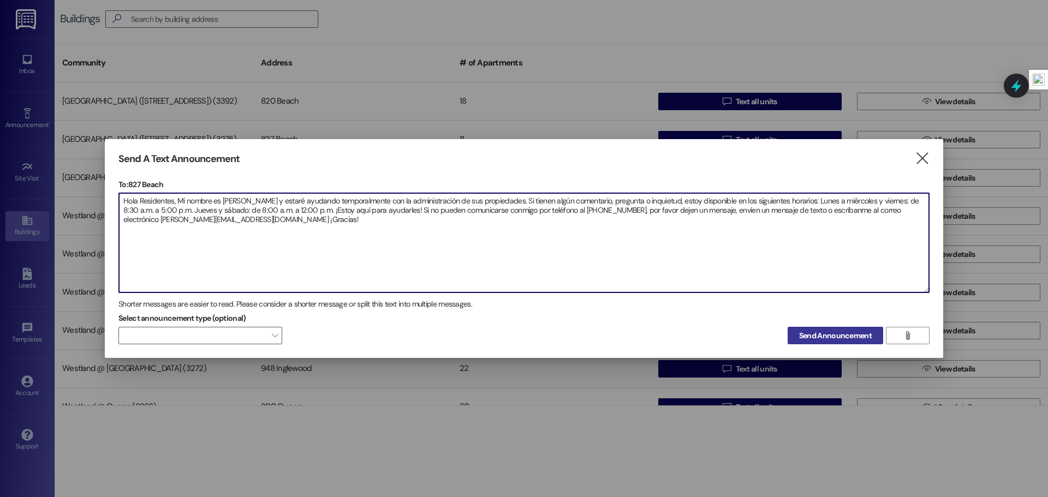
type textarea "Hola Residentes, Mi nombre es [PERSON_NAME] y estaré ayudando temporalmente con…"
click at [833, 337] on span "Send Announcement" at bounding box center [835, 335] width 73 height 11
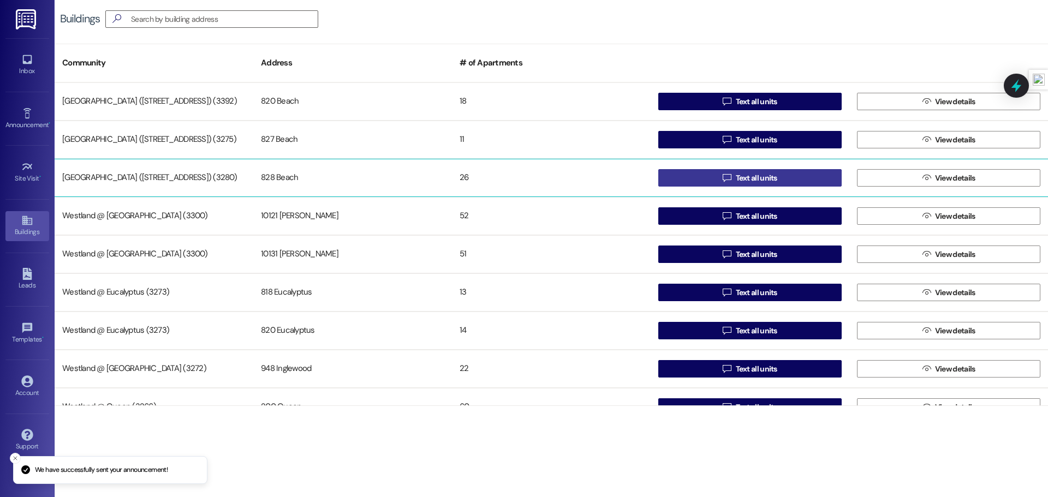
click at [767, 179] on span "Text all units" at bounding box center [757, 178] width 42 height 11
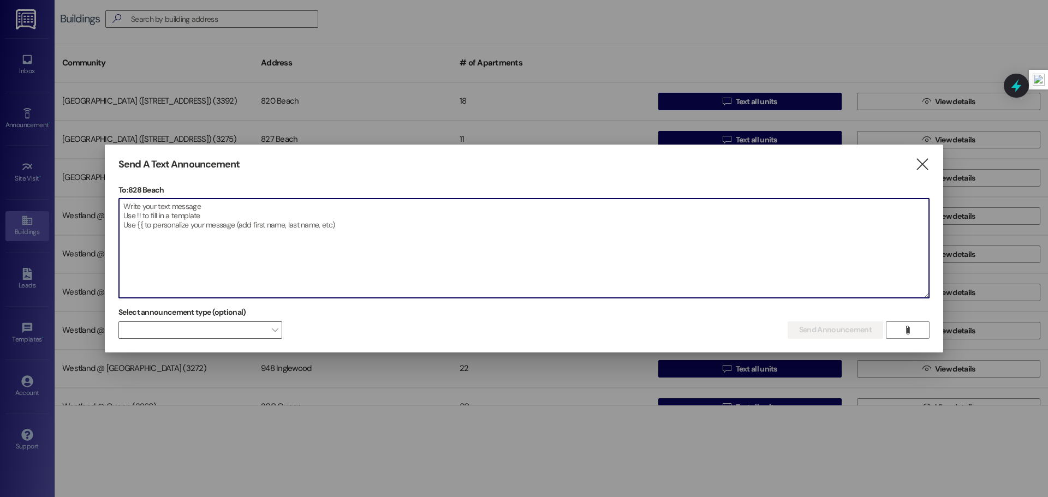
click at [343, 222] on textarea at bounding box center [524, 248] width 810 height 99
paste textarea "Hola Residentes, Mi nombre es [PERSON_NAME] y estaré ayudando temporalmente con…"
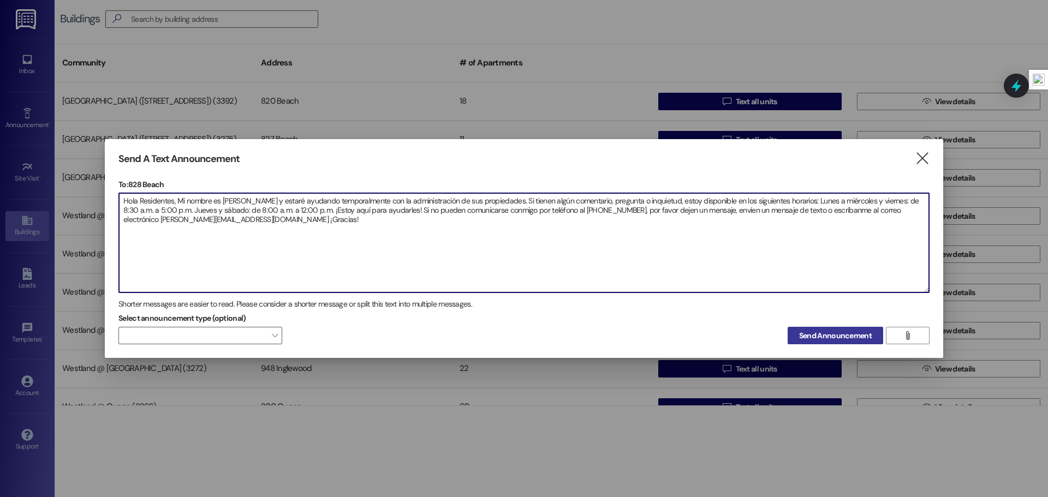
type textarea "Hola Residentes, Mi nombre es [PERSON_NAME] y estaré ayudando temporalmente con…"
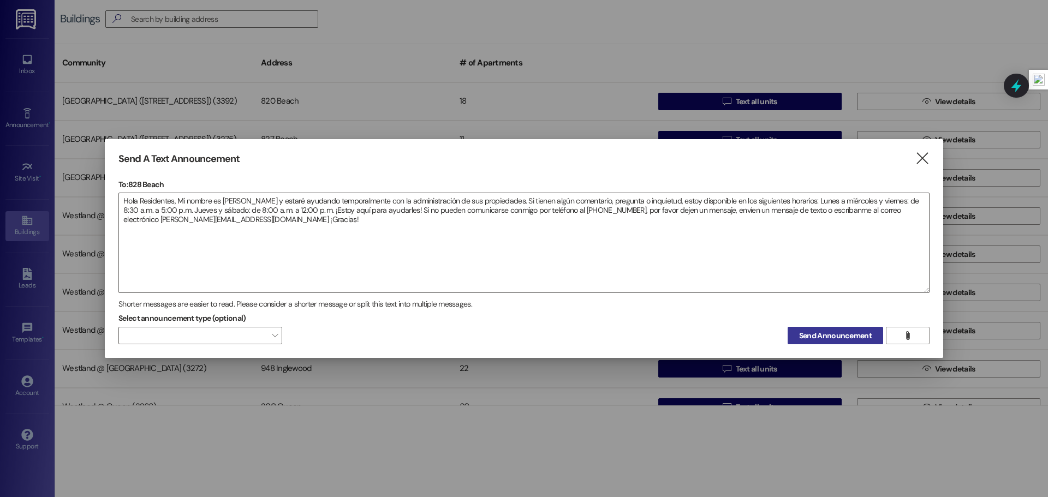
click at [813, 344] on button "Send Announcement" at bounding box center [836, 335] width 96 height 17
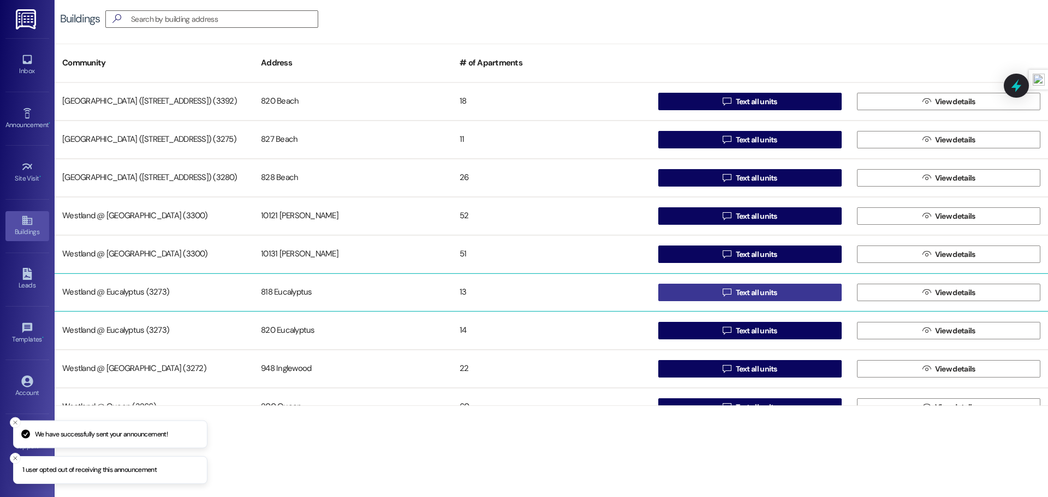
click at [694, 293] on button " Text all units" at bounding box center [750, 292] width 183 height 17
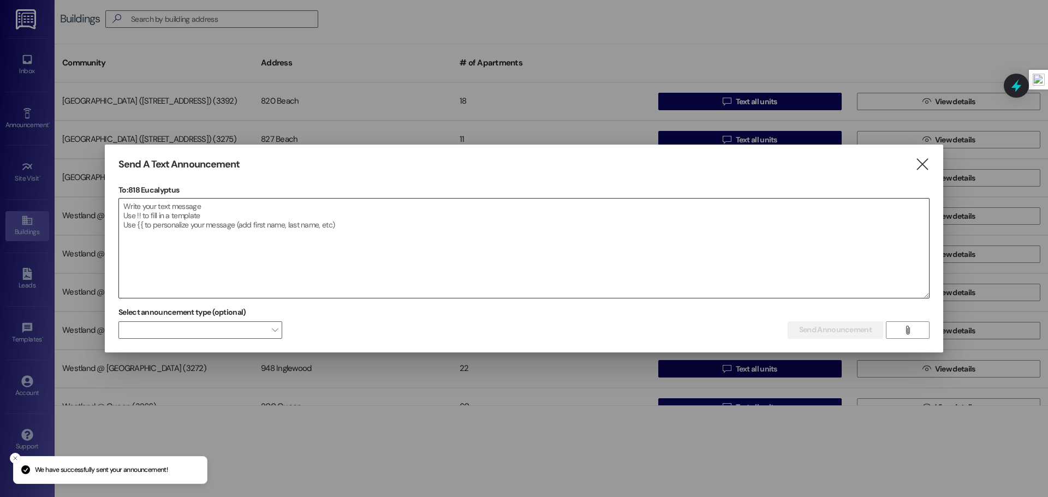
click at [440, 231] on textarea at bounding box center [524, 248] width 810 height 99
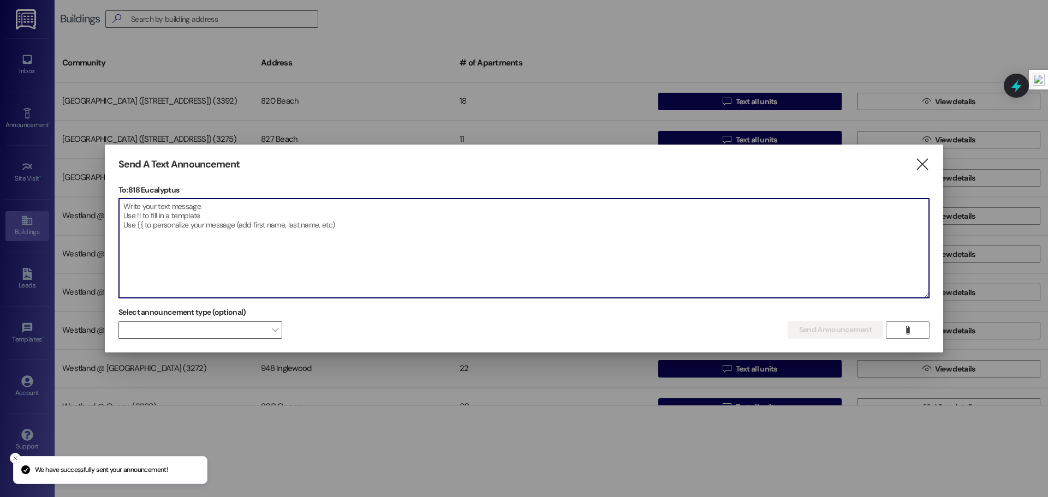
paste textarea "Hola Residentes, Mi nombre es [PERSON_NAME] y estaré ayudando temporalmente con…"
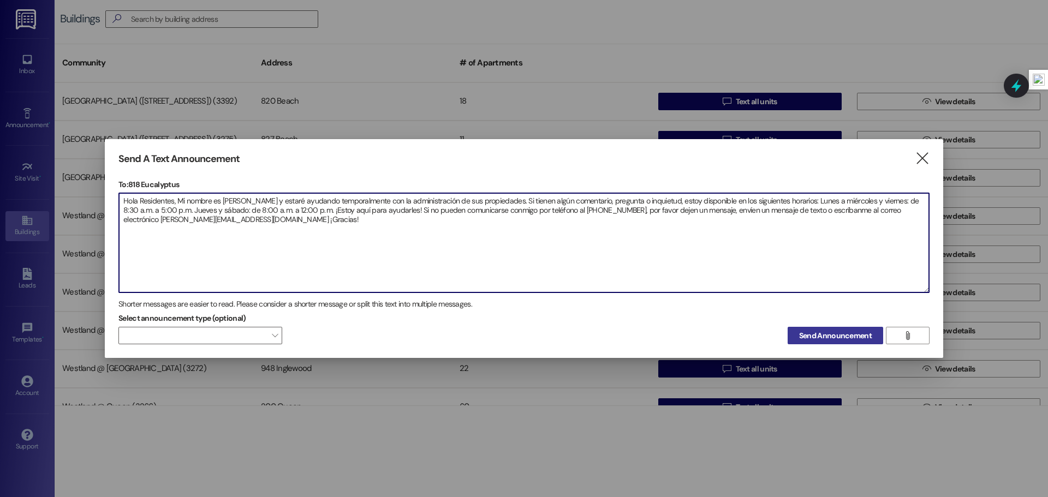
type textarea "Hola Residentes, Mi nombre es [PERSON_NAME] y estaré ayudando temporalmente con…"
click at [837, 340] on span "Send Announcement" at bounding box center [835, 335] width 73 height 11
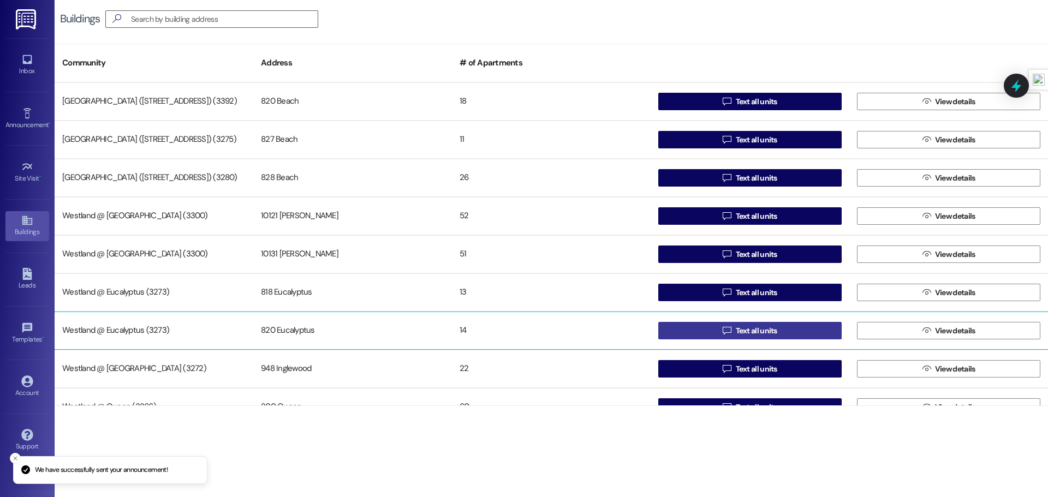
click at [737, 332] on span "Text all units" at bounding box center [757, 330] width 42 height 11
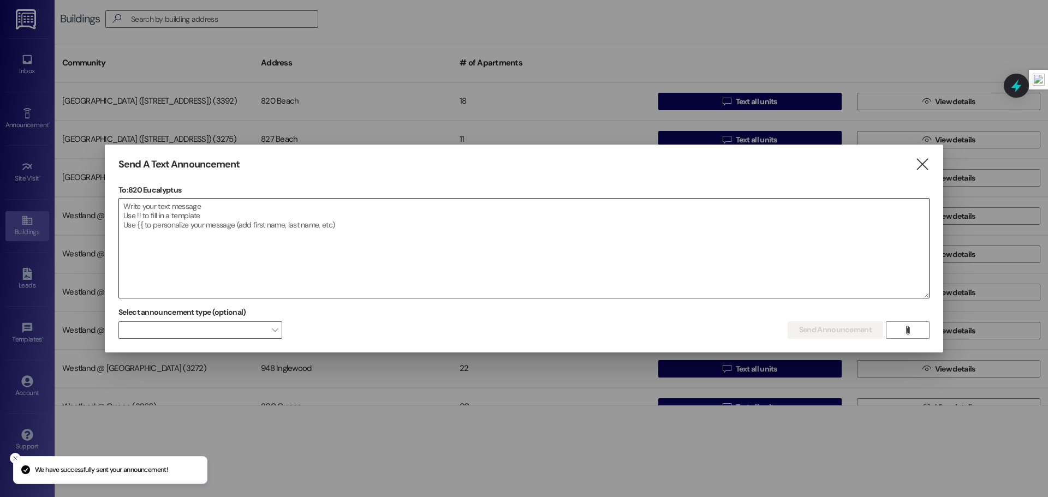
click at [337, 218] on textarea at bounding box center [524, 248] width 810 height 99
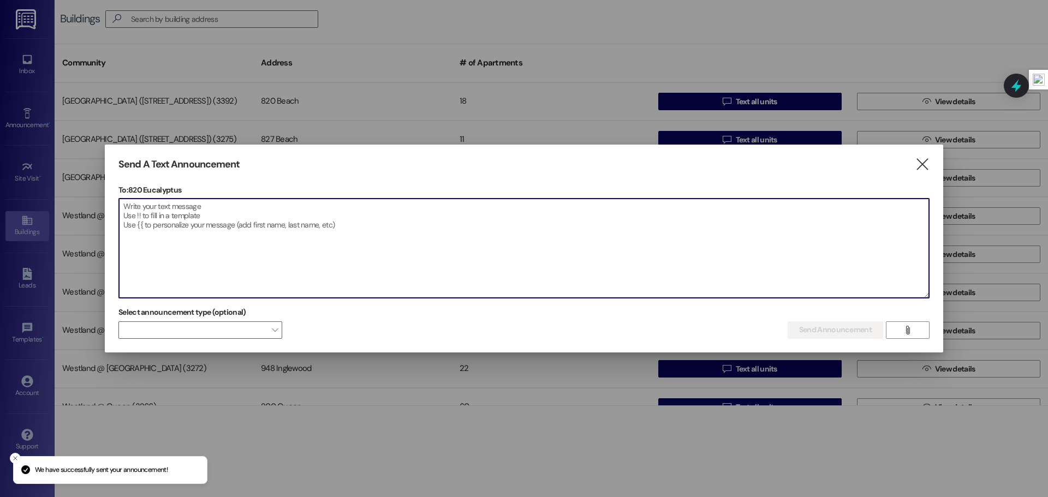
paste textarea "Hola Residentes, Mi nombre es [PERSON_NAME] y estaré ayudando temporalmente con…"
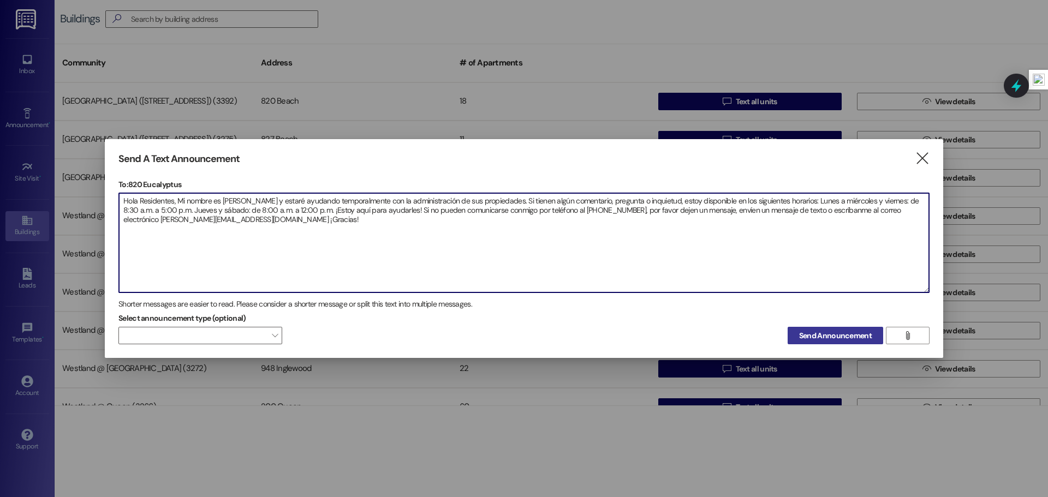
type textarea "Hola Residentes, Mi nombre es [PERSON_NAME] y estaré ayudando temporalmente con…"
click at [799, 340] on span "Send Announcement" at bounding box center [835, 335] width 73 height 11
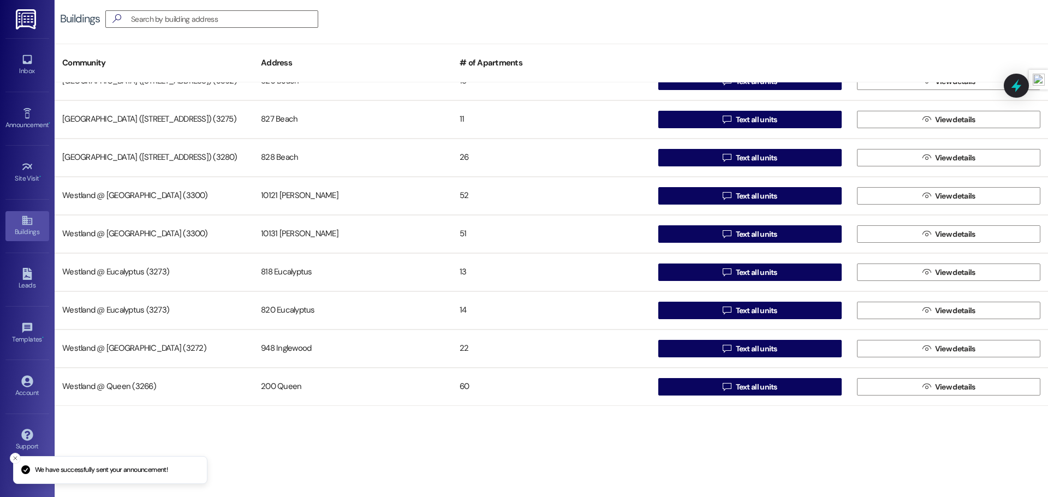
scroll to position [21, 0]
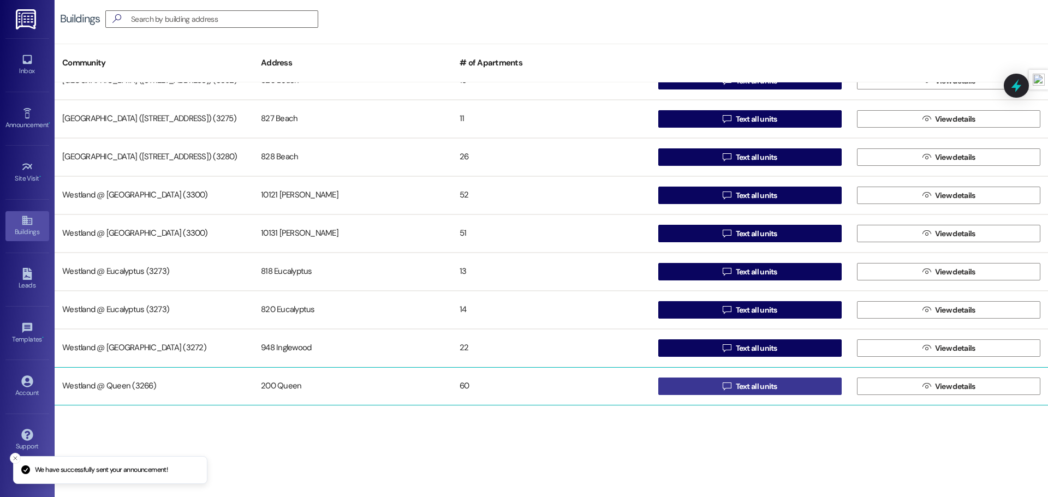
click at [712, 389] on button " Text all units" at bounding box center [750, 386] width 183 height 17
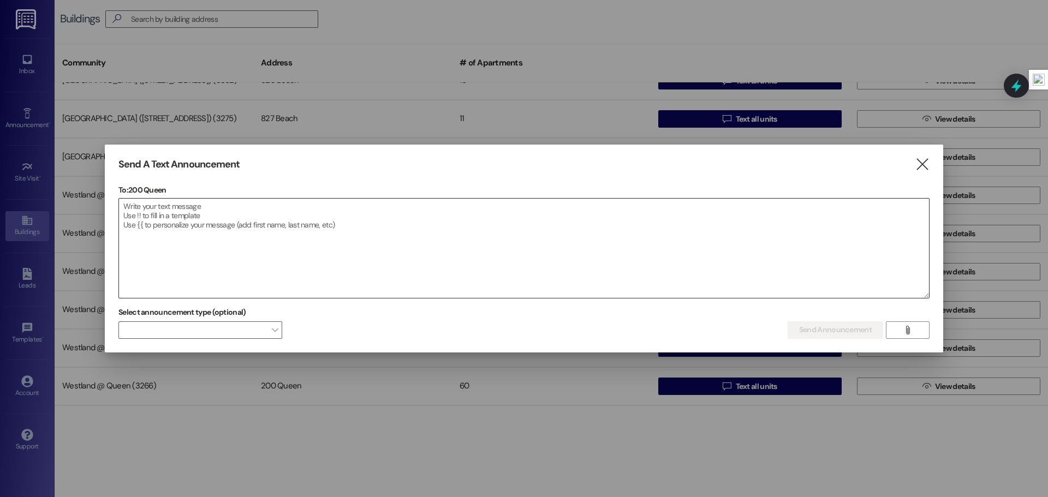
click at [324, 242] on textarea at bounding box center [524, 248] width 810 height 99
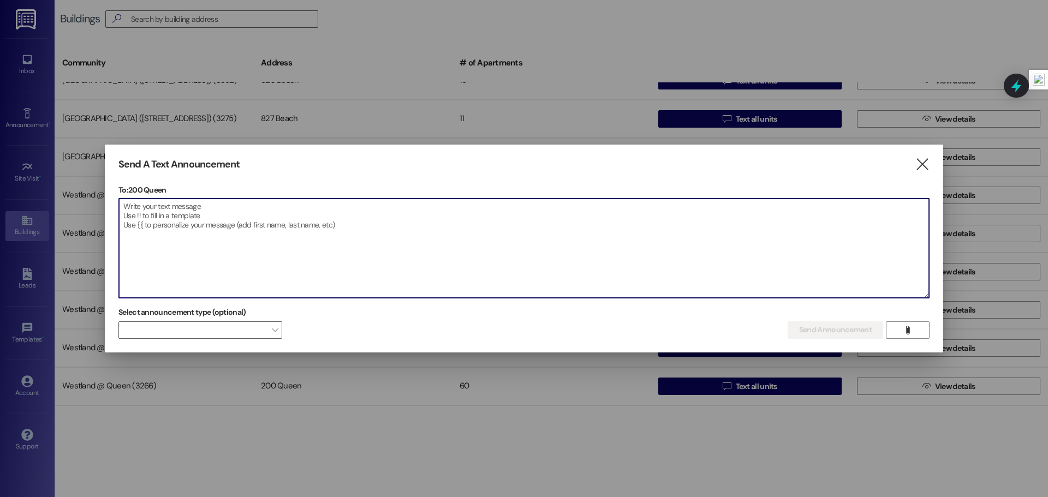
paste textarea "Hola Residentes, Mi nombre es [PERSON_NAME] y estaré ayudando temporalmente con…"
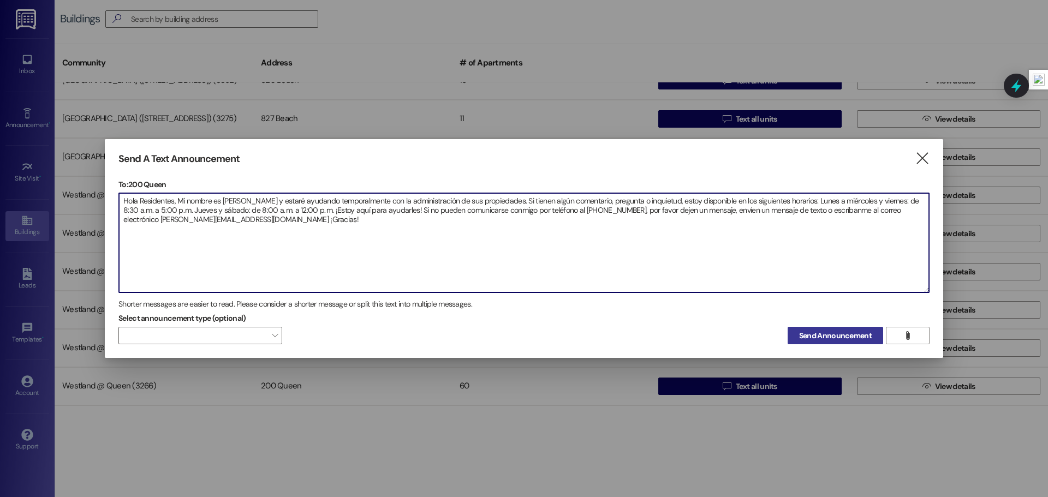
type textarea "Hola Residentes, Mi nombre es [PERSON_NAME] y estaré ayudando temporalmente con…"
click at [825, 340] on span "Send Announcement" at bounding box center [835, 335] width 73 height 11
